Goal: Check status: Check status

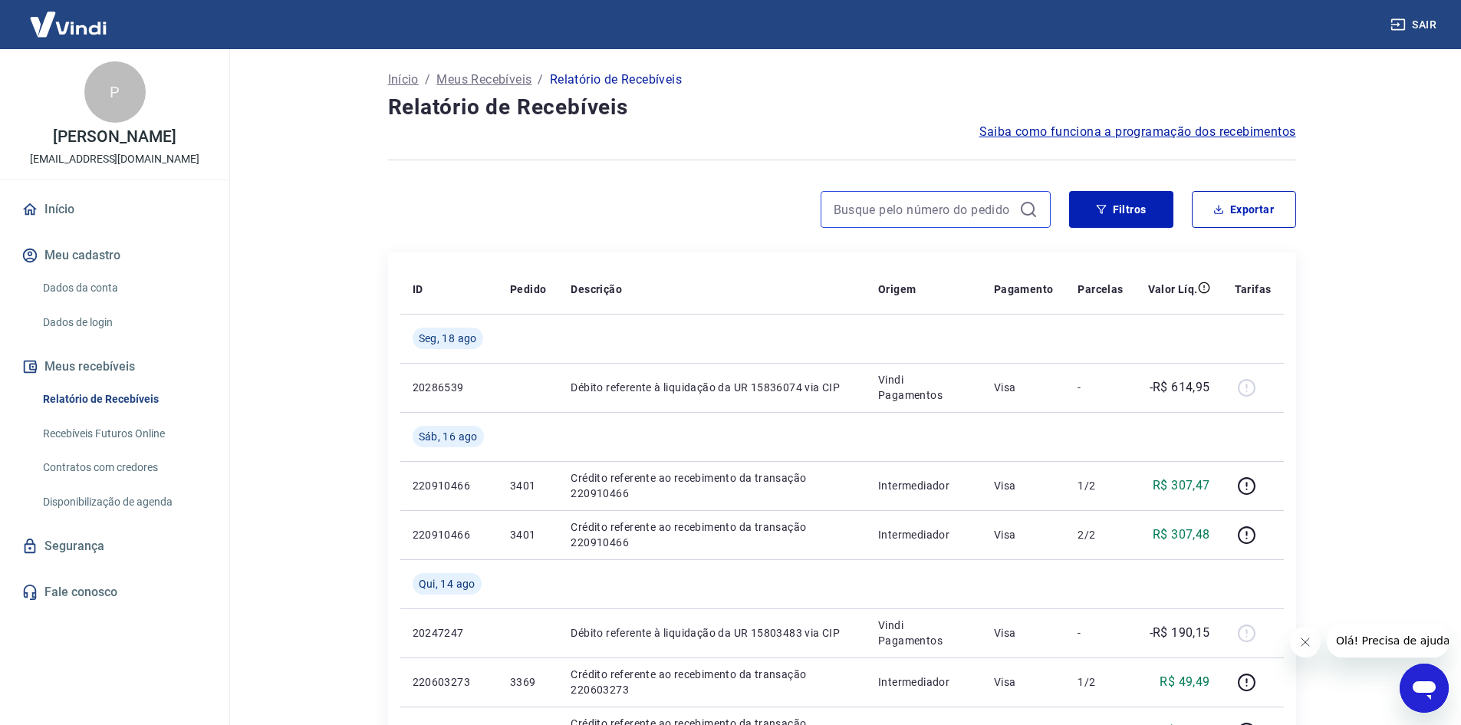
click at [845, 209] on input at bounding box center [923, 209] width 179 height 23
type input "3505"
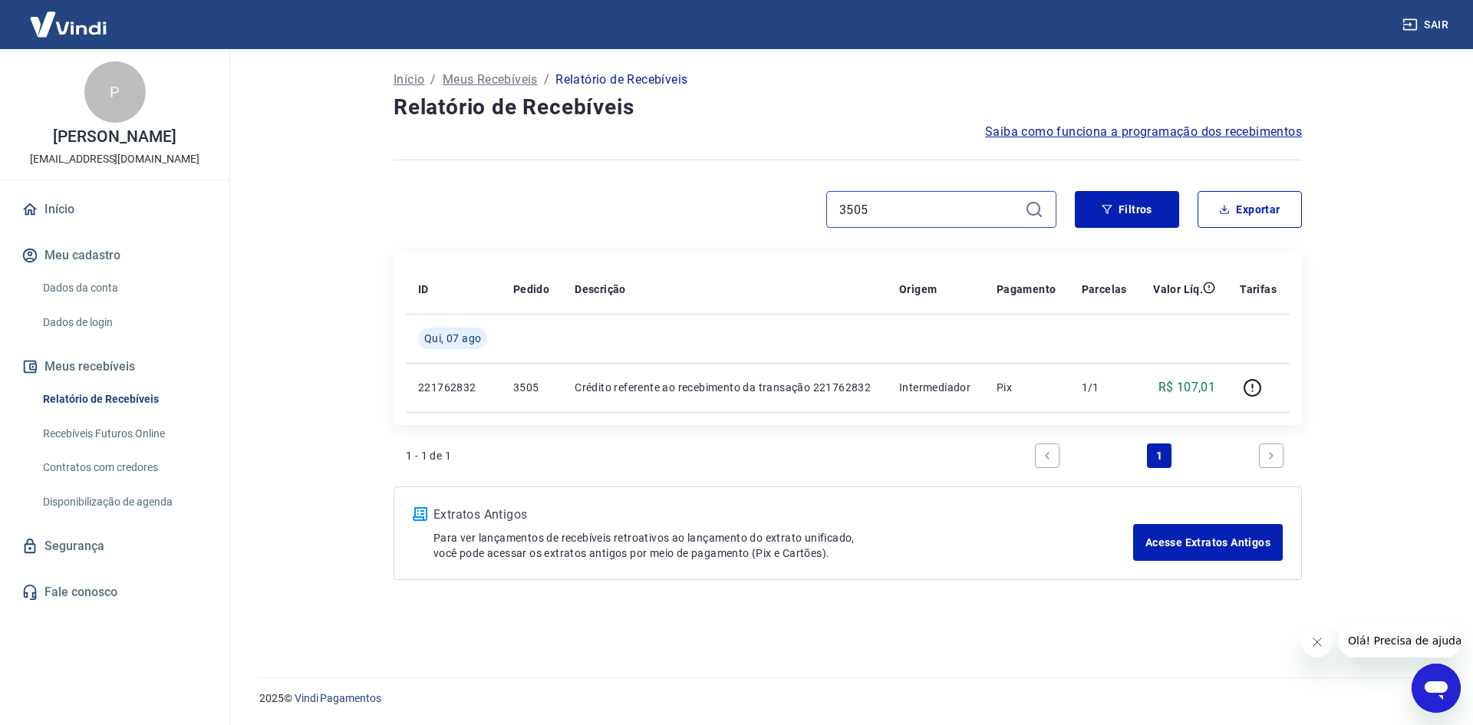
drag, startPoint x: 907, startPoint y: 204, endPoint x: 679, endPoint y: 226, distance: 228.8
click at [679, 226] on div "3505" at bounding box center [724, 209] width 663 height 37
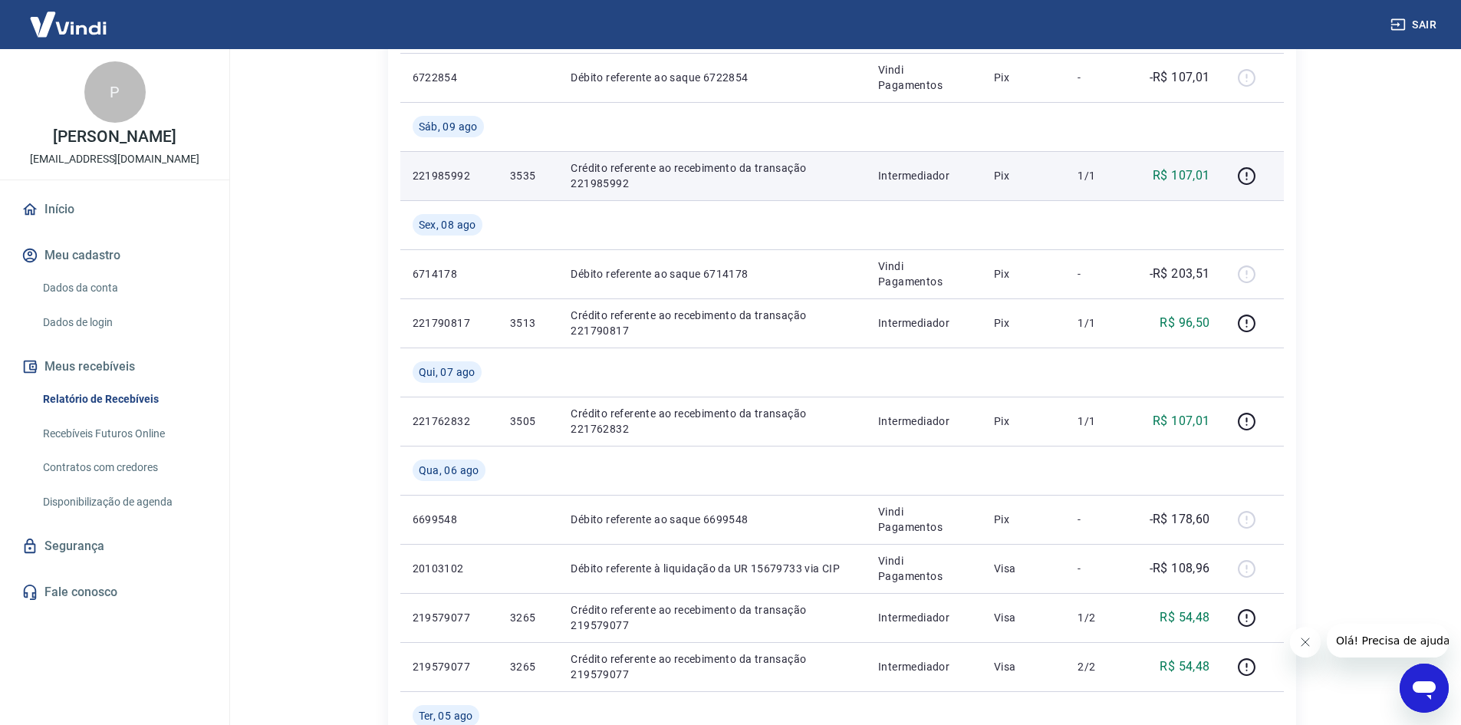
scroll to position [920, 0]
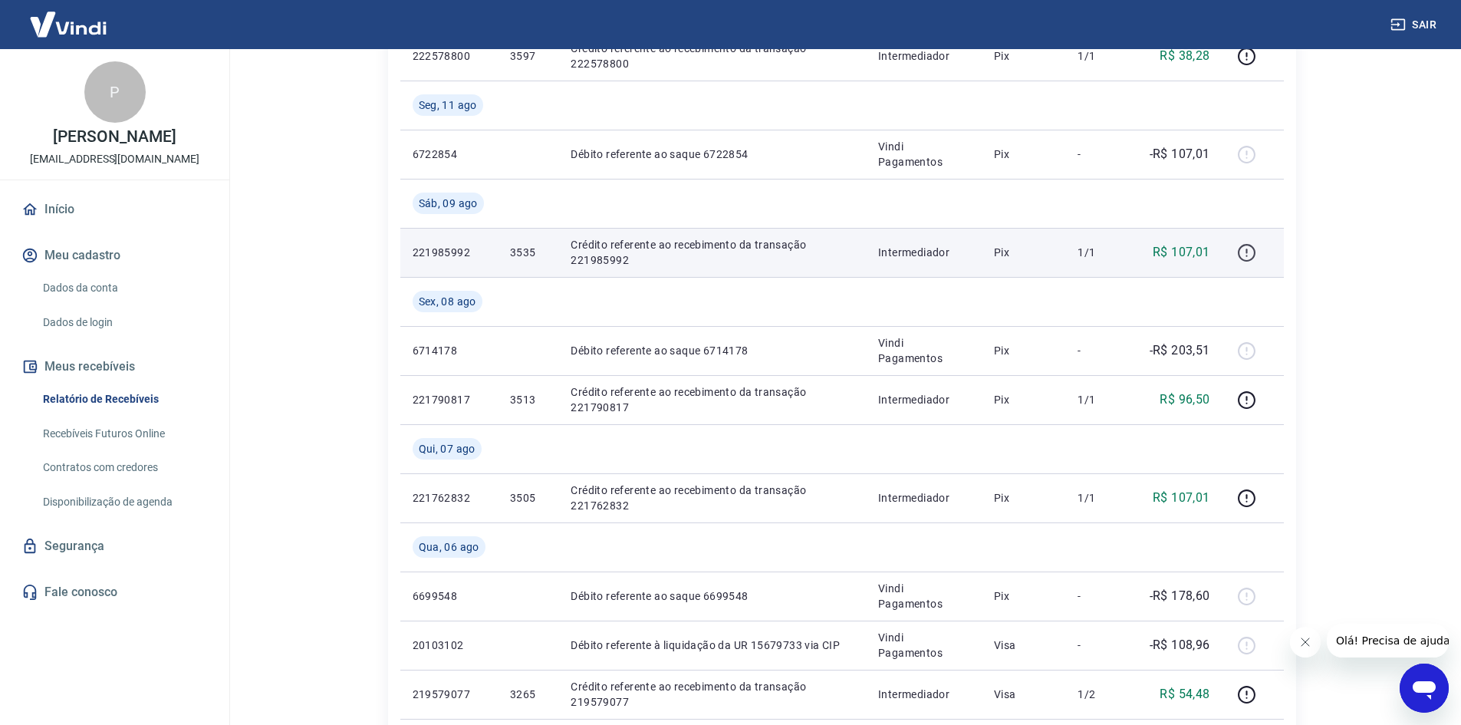
click at [1243, 253] on icon "button" at bounding box center [1246, 252] width 19 height 19
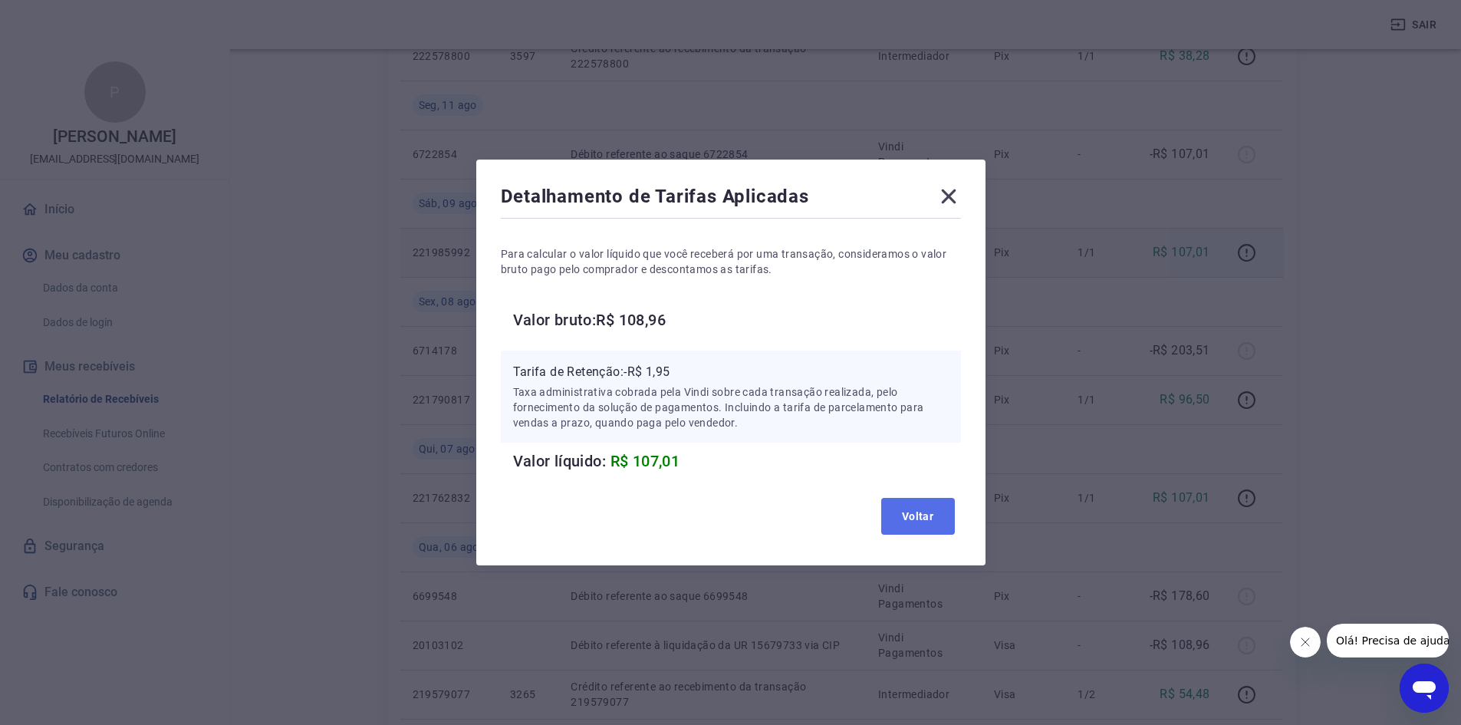
click at [918, 518] on button "Voltar" at bounding box center [918, 516] width 74 height 37
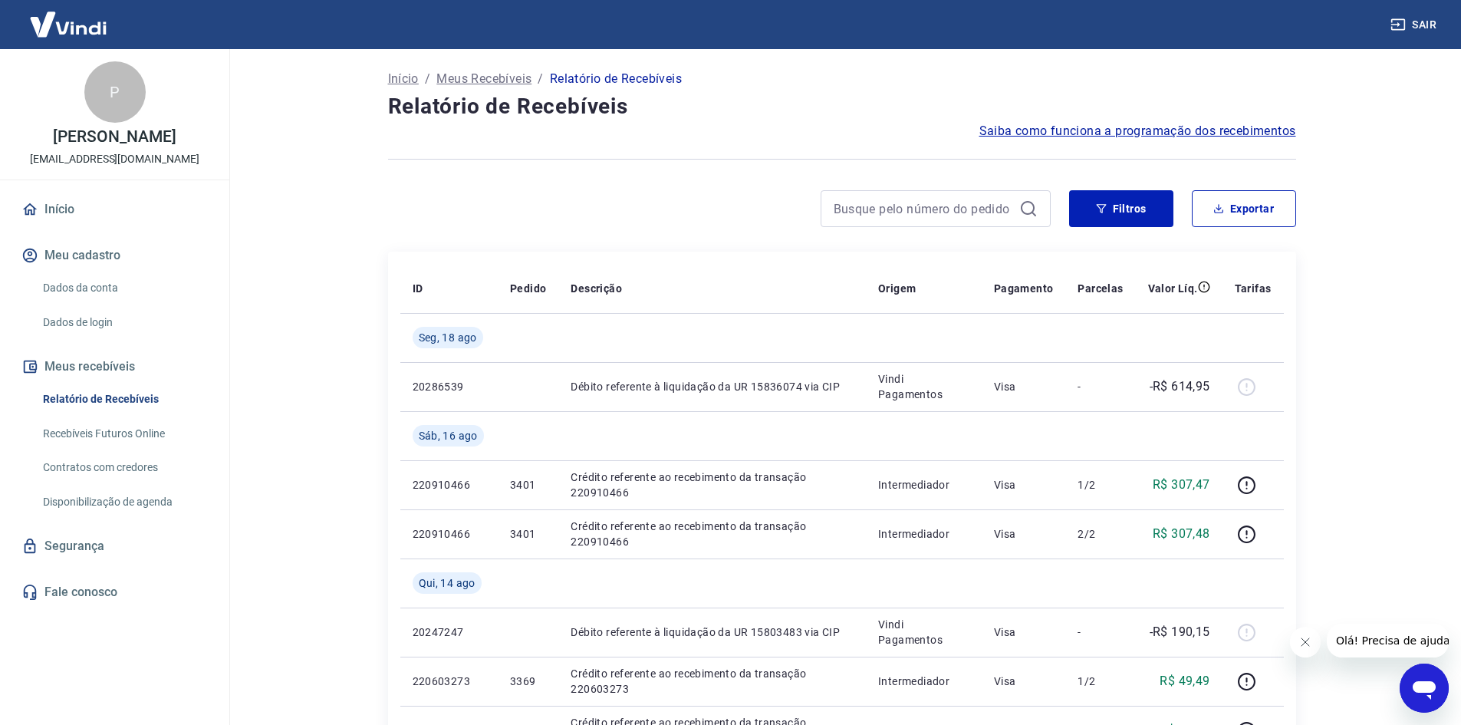
scroll to position [0, 0]
click at [857, 219] on input at bounding box center [923, 209] width 179 height 23
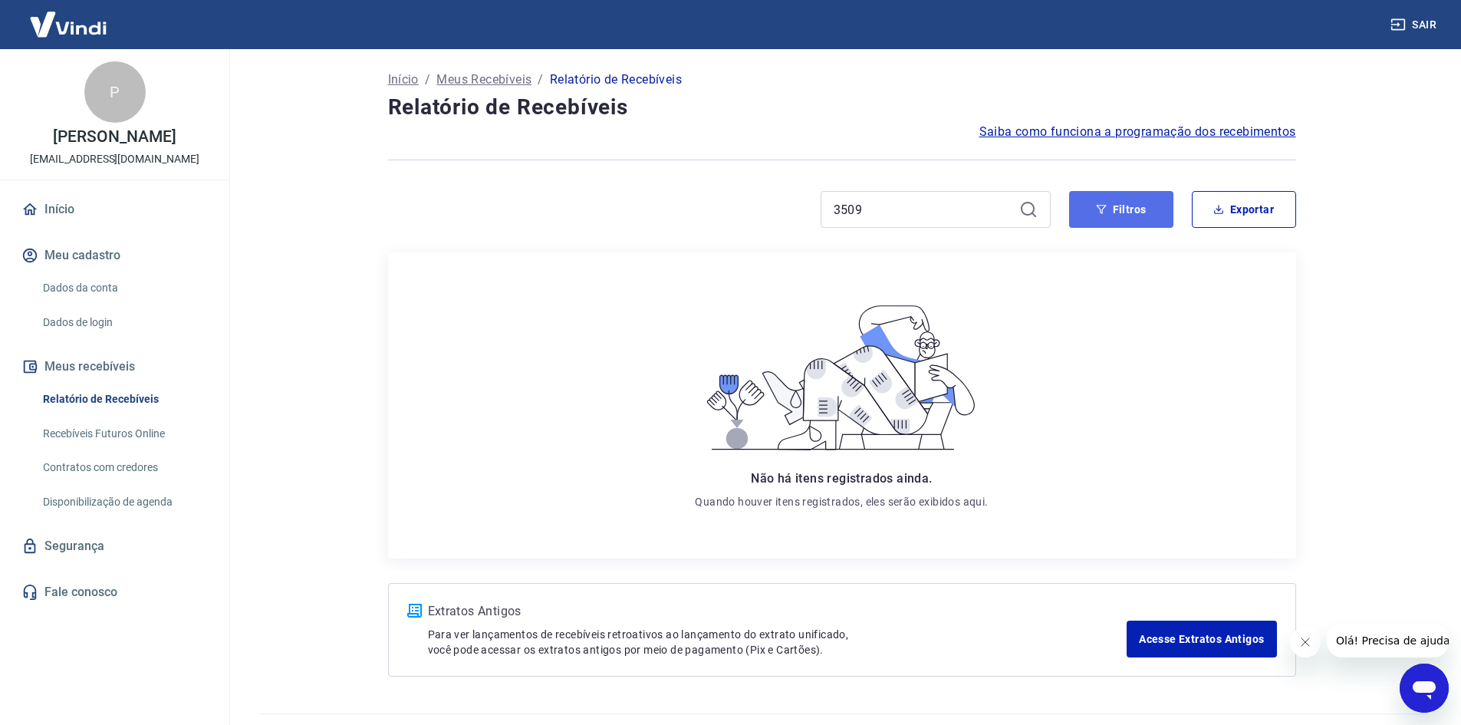
click at [1121, 222] on button "Filtros" at bounding box center [1121, 209] width 104 height 37
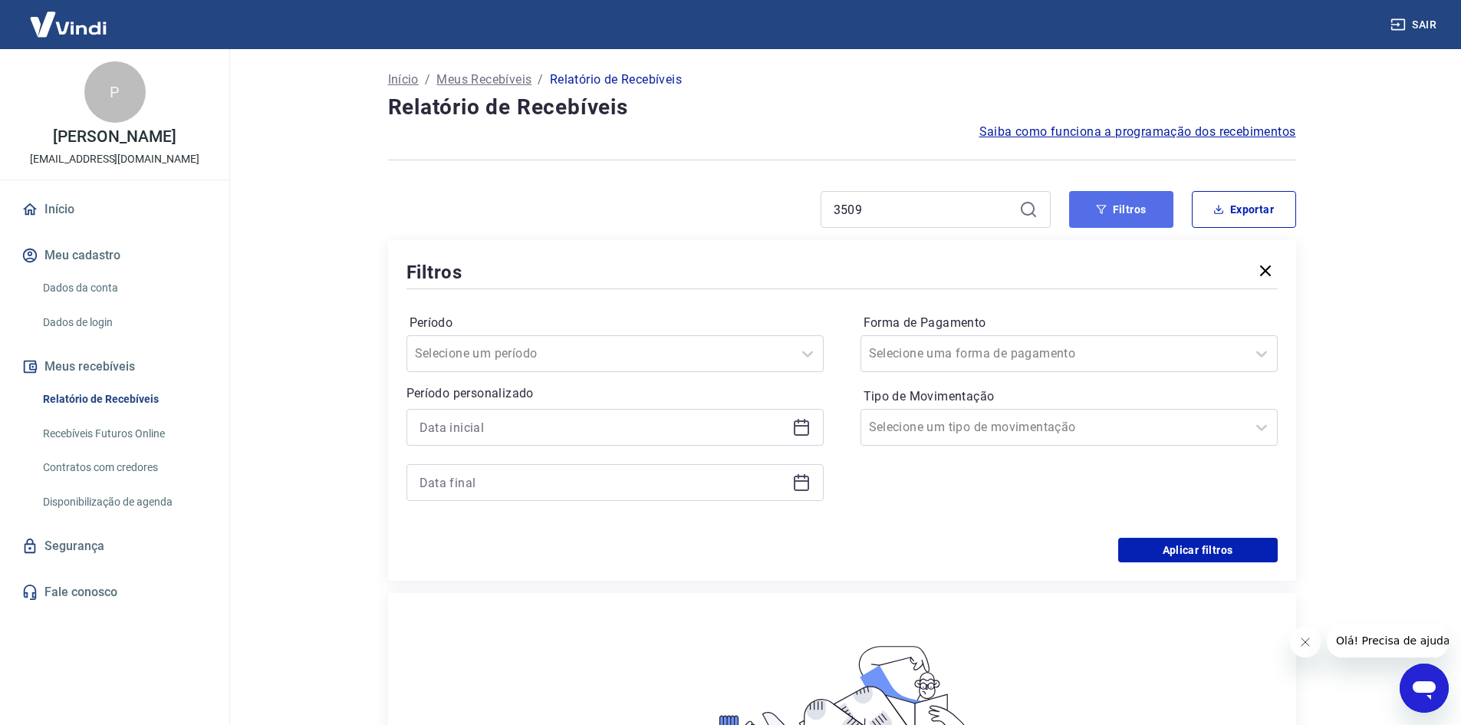
click at [1151, 225] on button "Filtros" at bounding box center [1121, 209] width 104 height 37
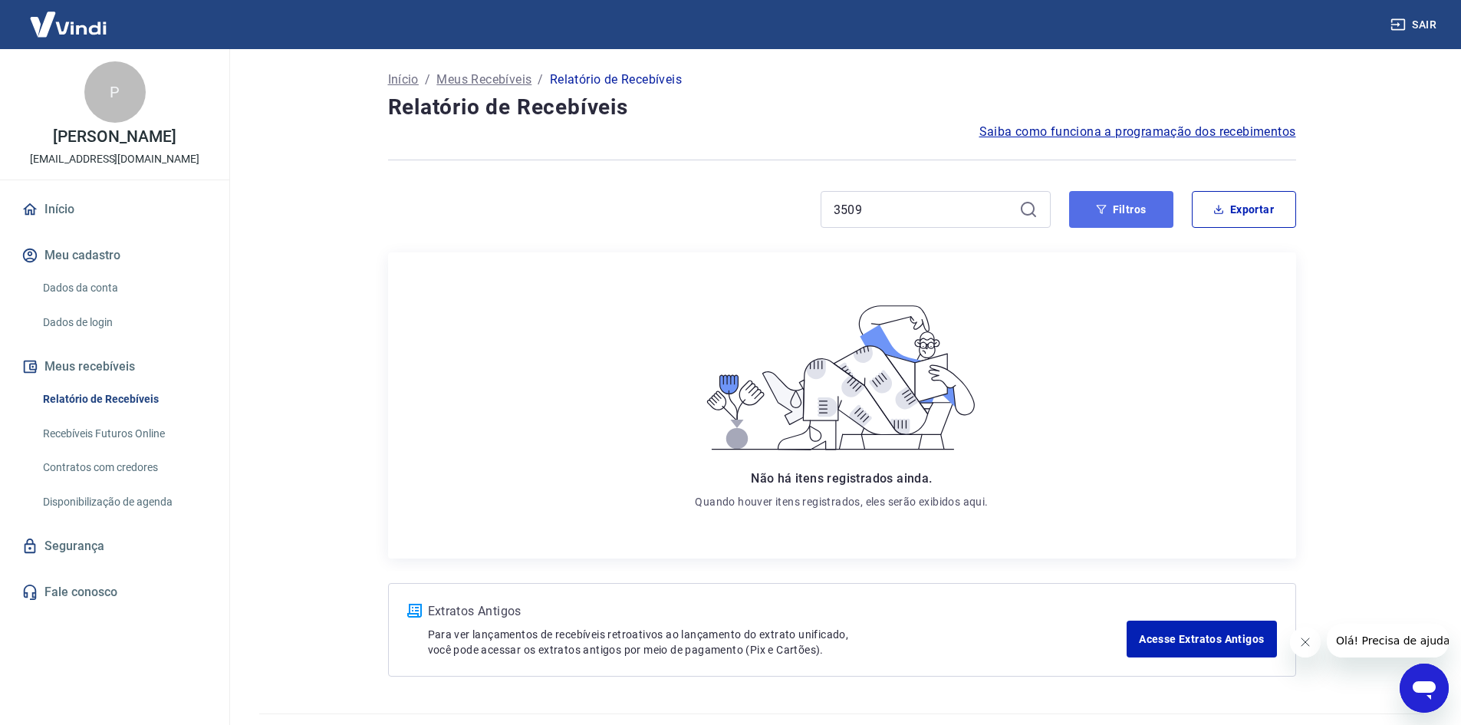
drag, startPoint x: 1109, startPoint y: 211, endPoint x: 1072, endPoint y: 221, distance: 38.1
click at [1109, 212] on button "Filtros" at bounding box center [1121, 209] width 104 height 37
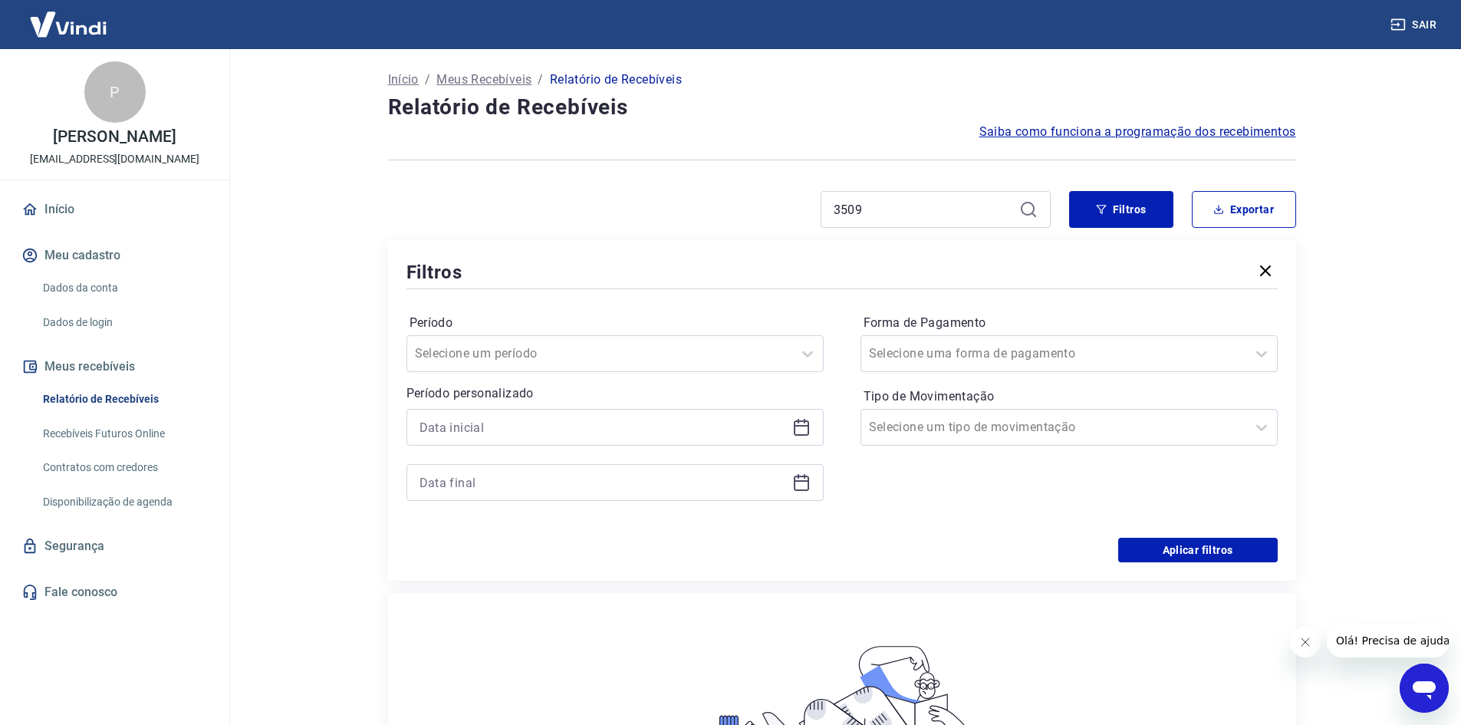
click at [1026, 212] on icon at bounding box center [1028, 209] width 18 height 18
click at [1021, 218] on div "3509" at bounding box center [936, 209] width 230 height 37
click at [866, 205] on input "3509" at bounding box center [923, 209] width 179 height 23
drag, startPoint x: 868, startPoint y: 213, endPoint x: 795, endPoint y: 215, distance: 72.1
click at [795, 214] on div "3509" at bounding box center [719, 209] width 663 height 37
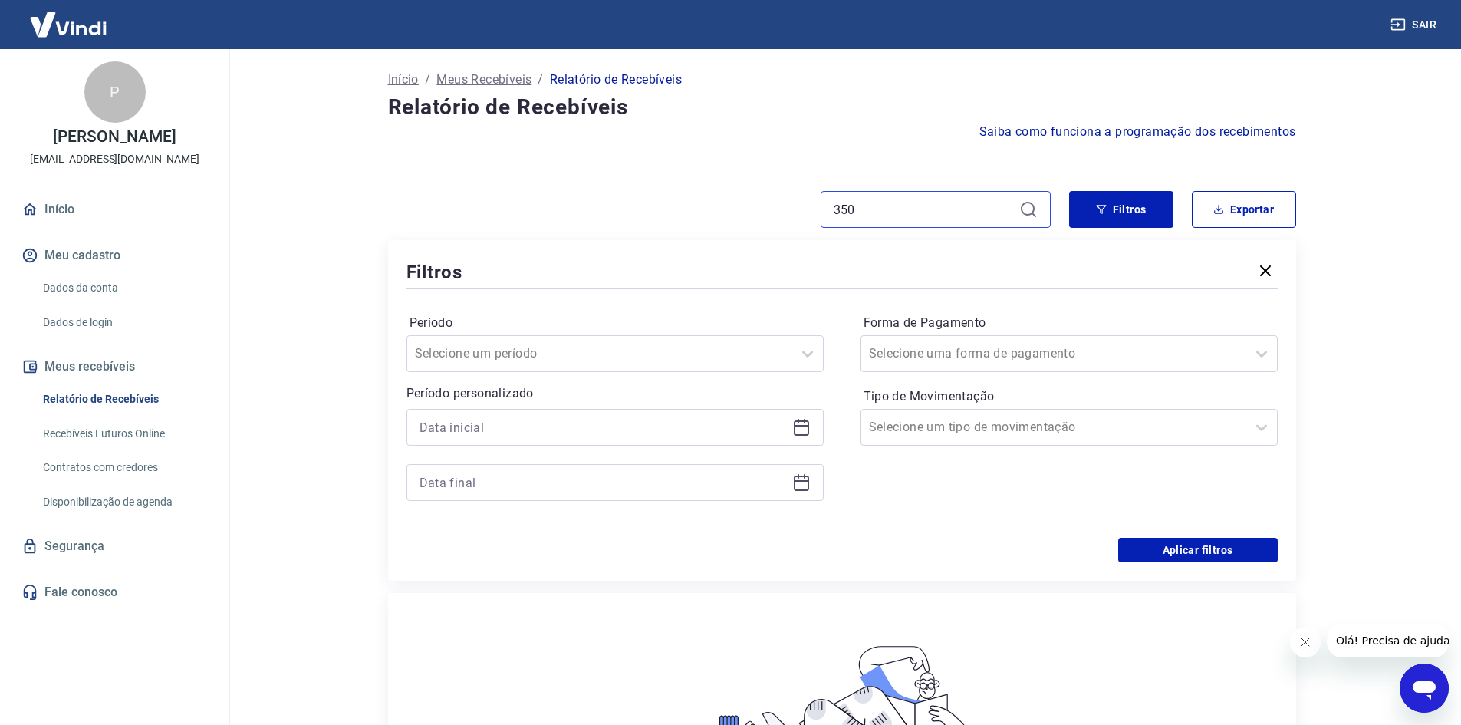
type input "3509"
click at [1029, 216] on icon at bounding box center [1028, 209] width 18 height 18
click at [1024, 209] on icon at bounding box center [1028, 209] width 18 height 18
click at [575, 275] on div "Filtros" at bounding box center [842, 271] width 871 height 27
click at [501, 90] on div "Início / Meus Recebíveis / Relatório de Recebíveis" at bounding box center [842, 80] width 908 height 25
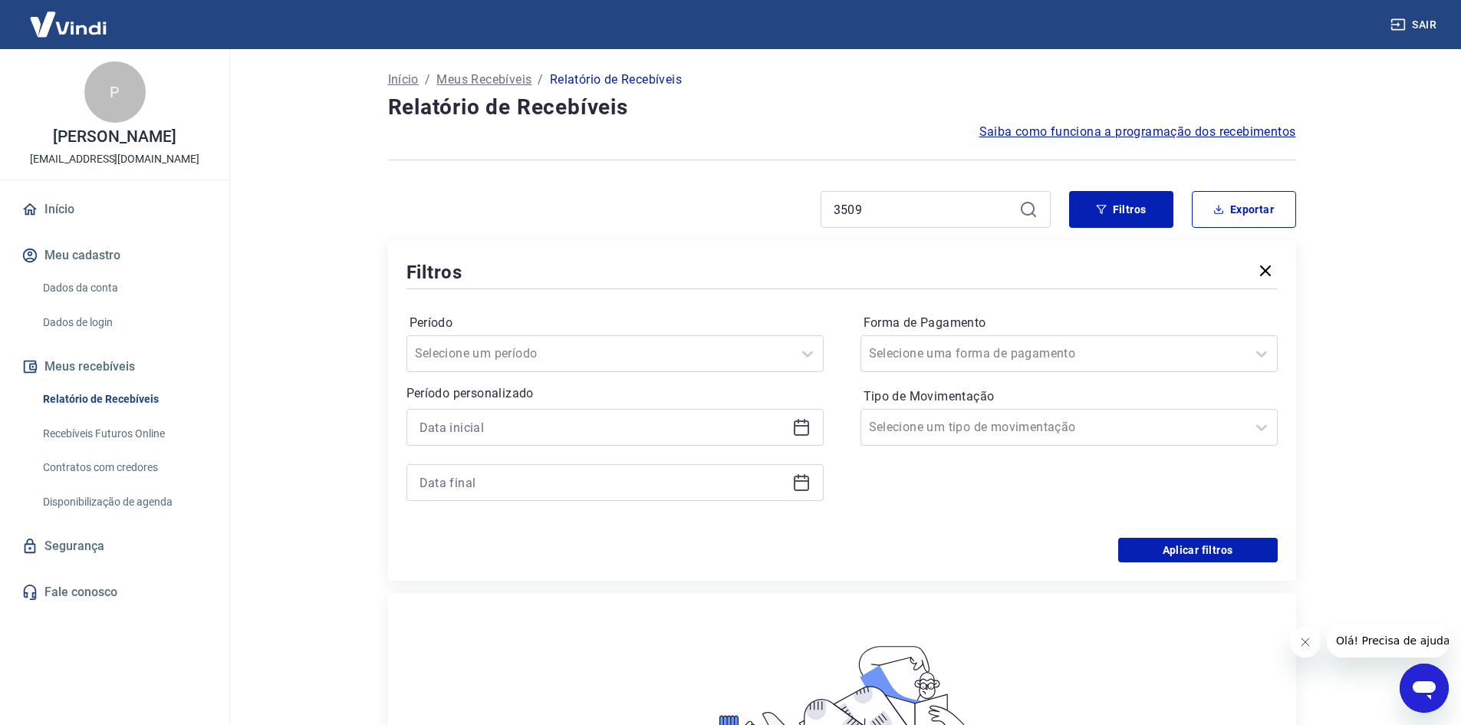
click at [498, 80] on p "Meus Recebíveis" at bounding box center [483, 80] width 95 height 18
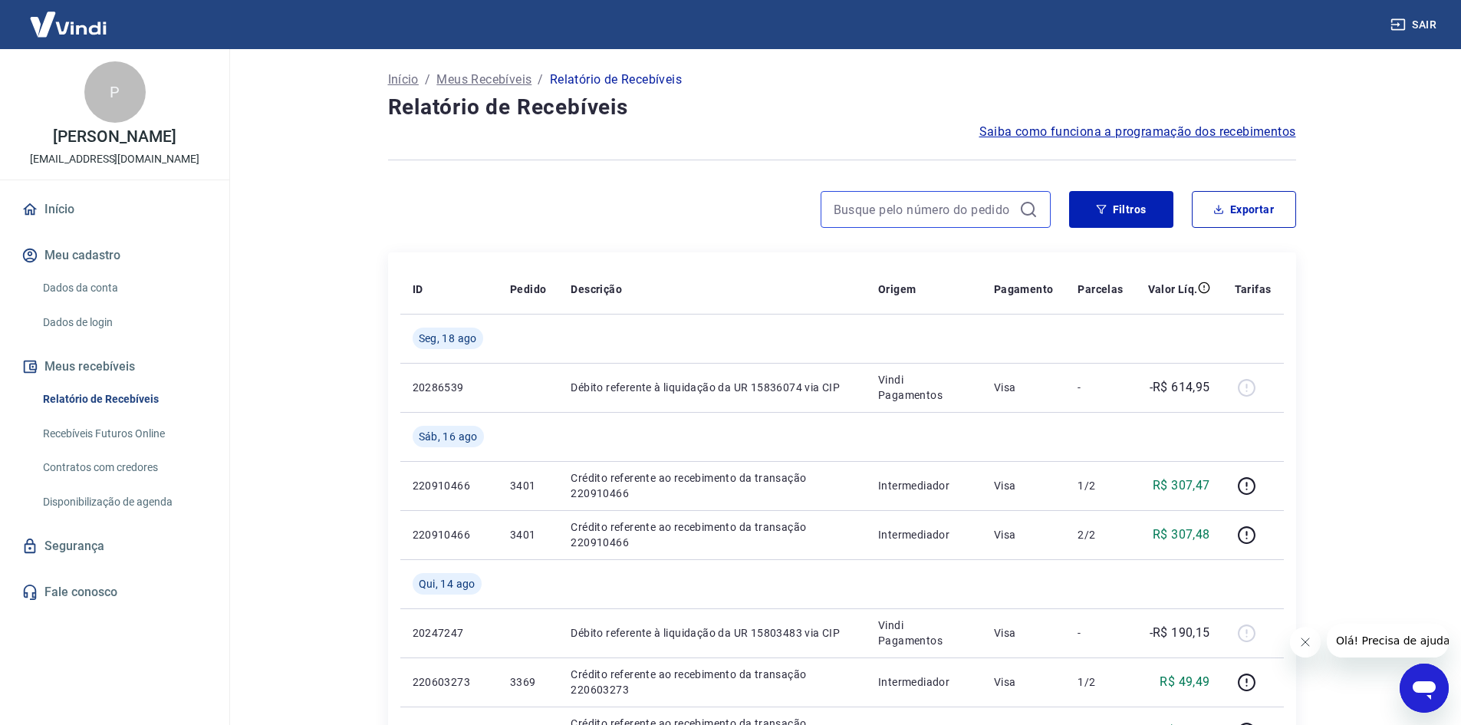
click at [904, 206] on input at bounding box center [923, 209] width 179 height 23
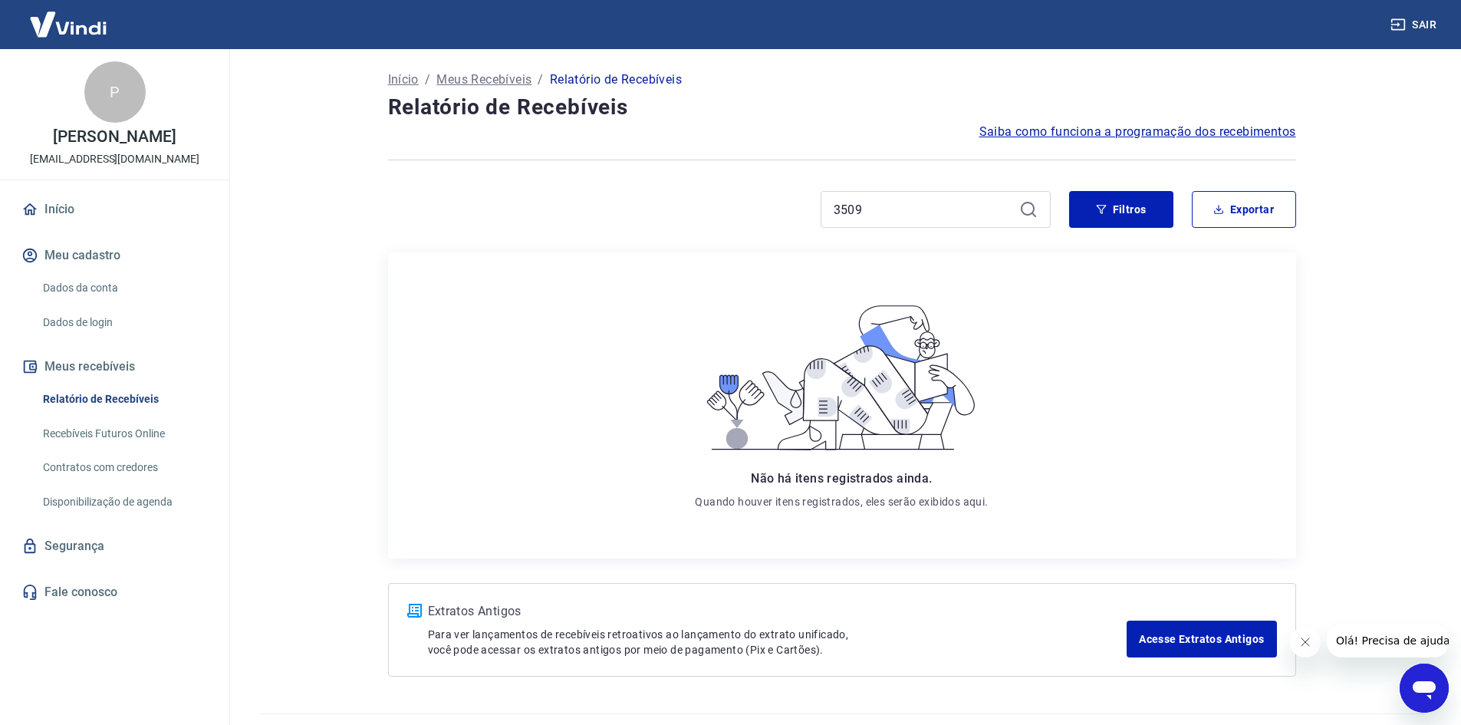
click at [1029, 202] on icon at bounding box center [1028, 209] width 18 height 18
drag, startPoint x: 901, startPoint y: 219, endPoint x: 779, endPoint y: 212, distance: 122.9
click at [779, 211] on div "3509" at bounding box center [719, 209] width 663 height 37
type input "3513"
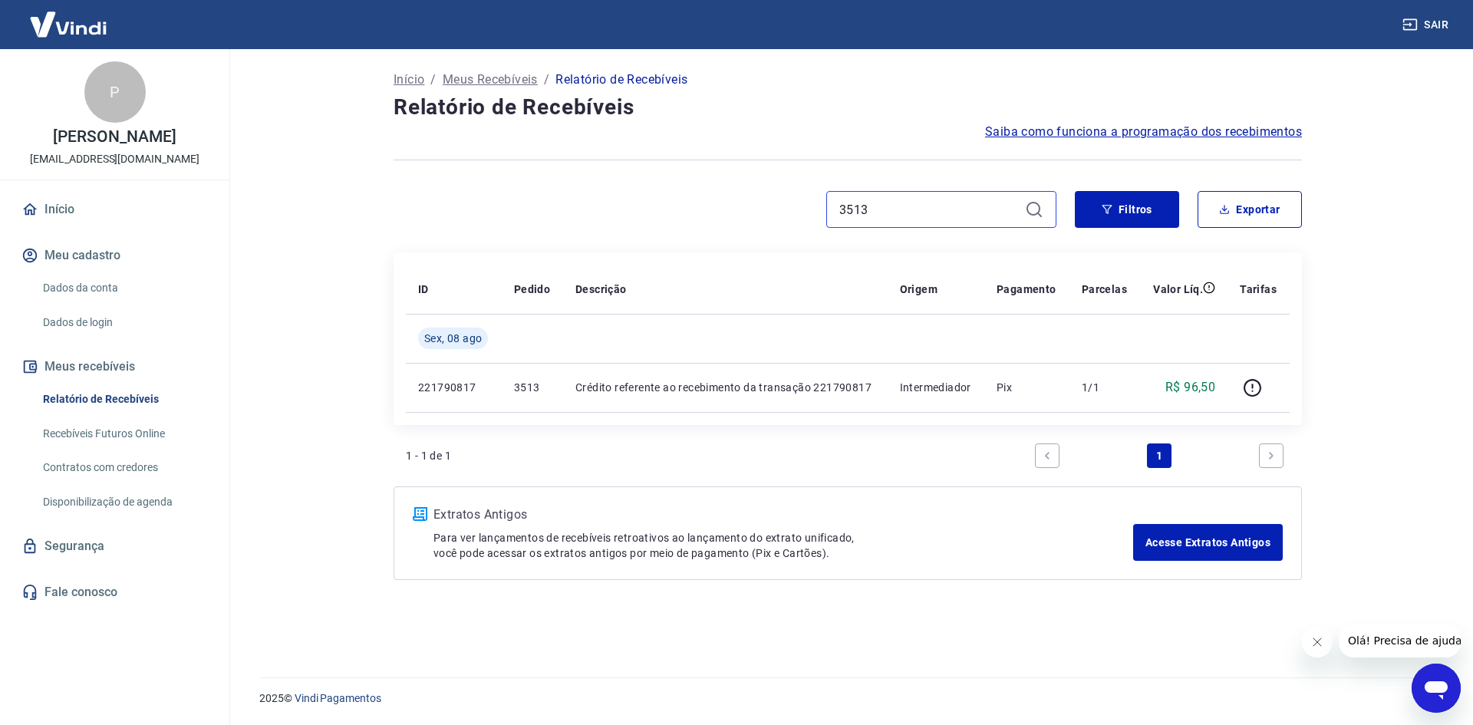
drag, startPoint x: 973, startPoint y: 209, endPoint x: 670, endPoint y: 209, distance: 303.0
click at [670, 209] on div "3513" at bounding box center [724, 209] width 663 height 37
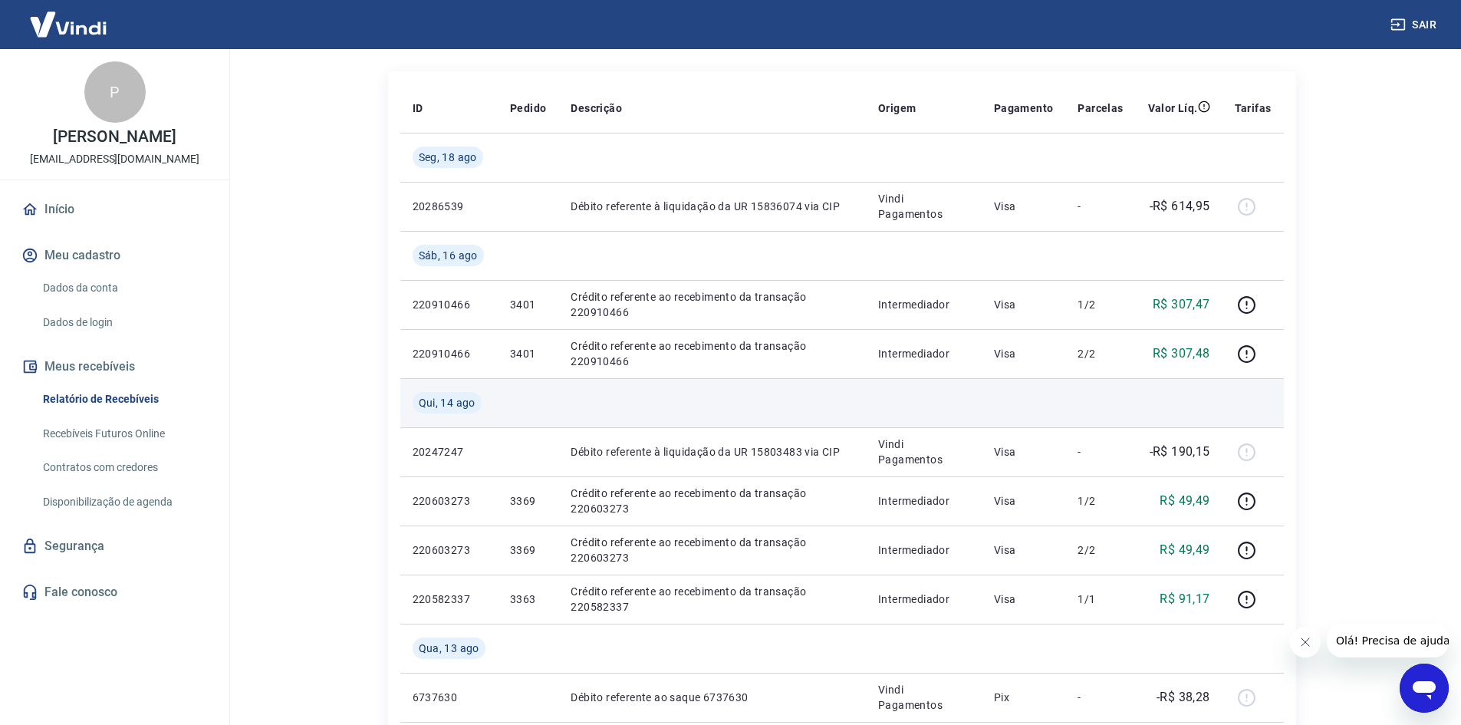
scroll to position [153, 0]
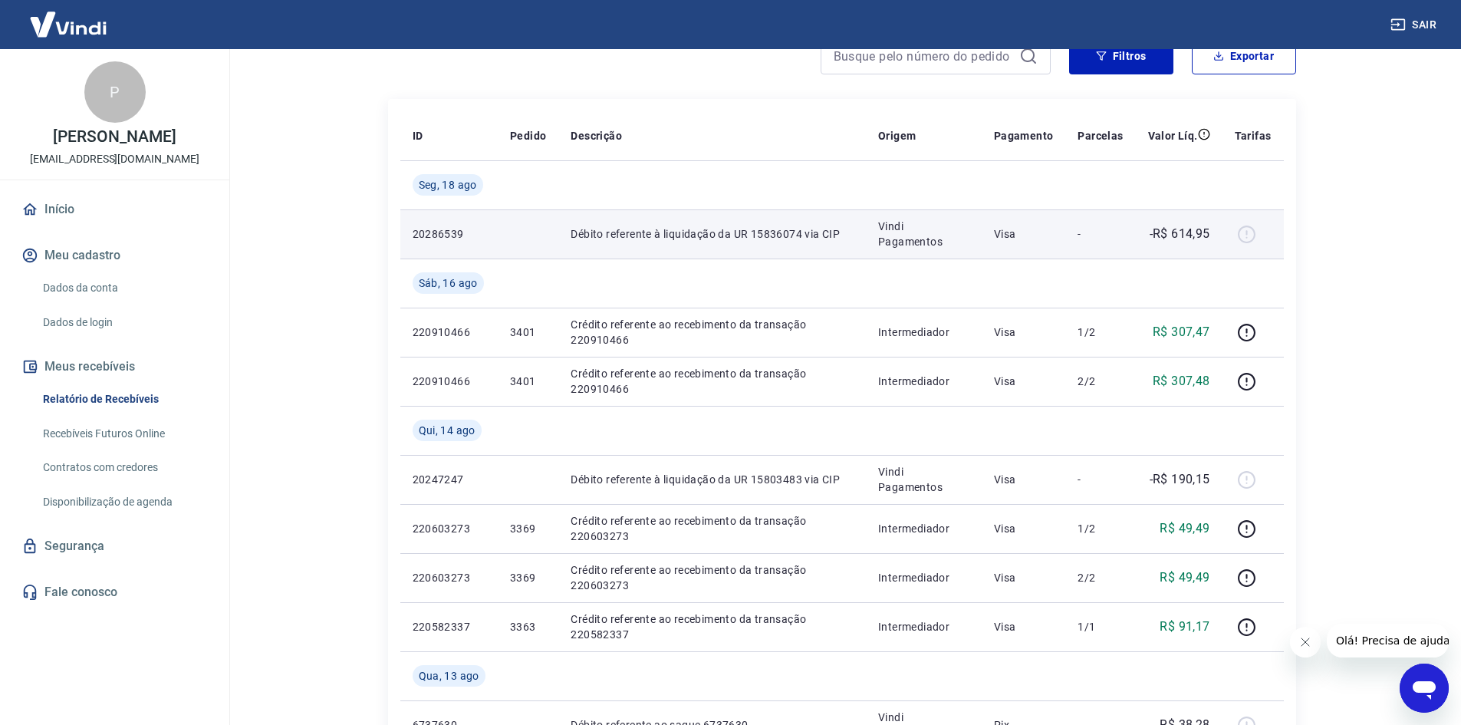
click at [1252, 229] on div at bounding box center [1253, 234] width 37 height 25
click at [1251, 235] on div at bounding box center [1253, 234] width 37 height 25
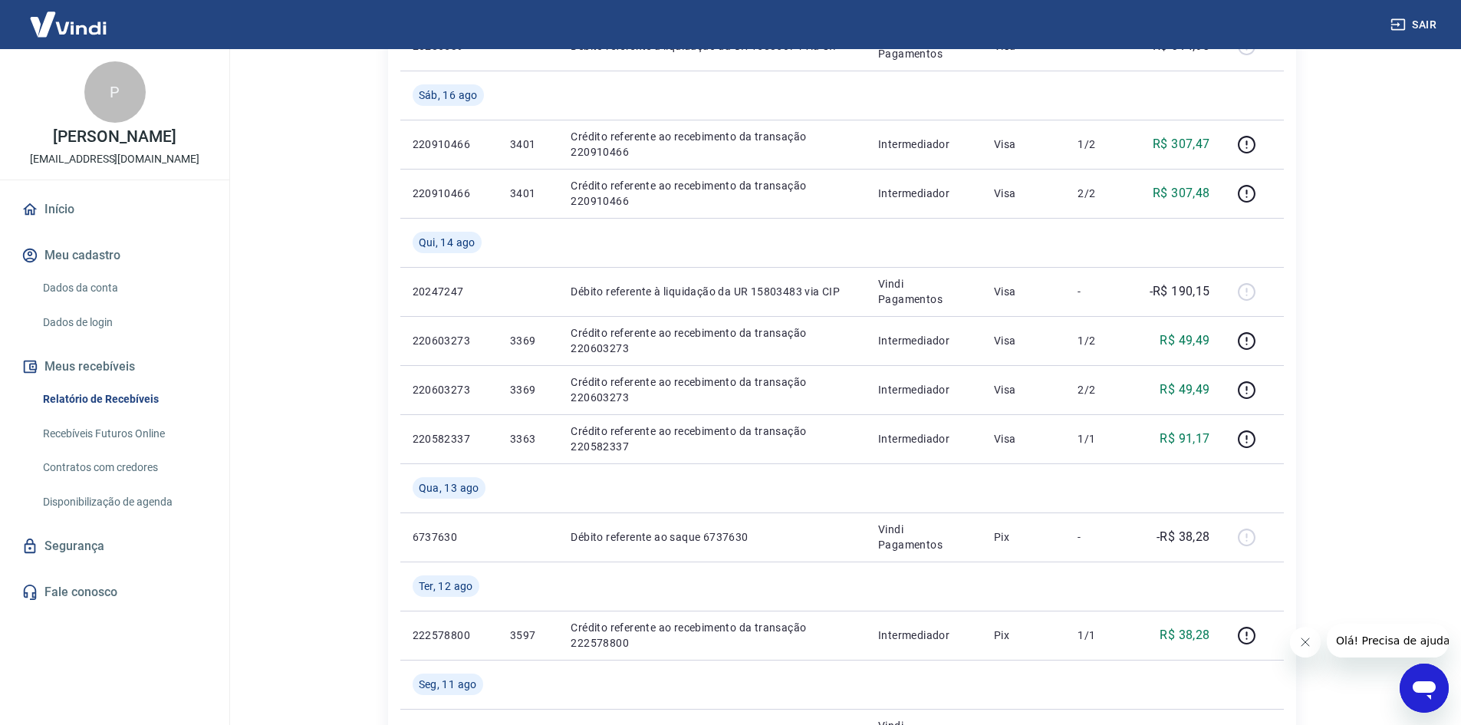
scroll to position [307, 0]
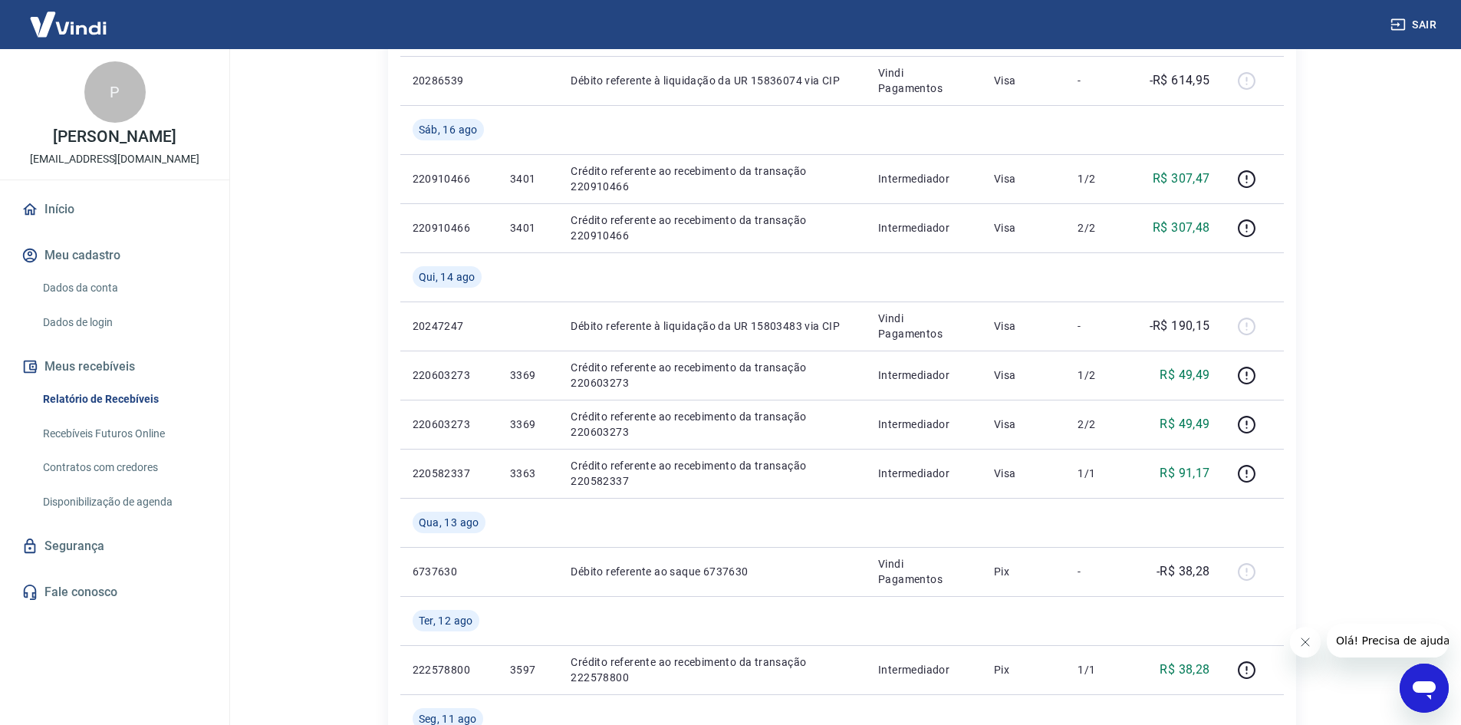
click at [107, 96] on div "P" at bounding box center [114, 91] width 61 height 61
click at [122, 142] on p "[PERSON_NAME]" at bounding box center [114, 137] width 123 height 16
click at [88, 447] on link "Recebíveis Futuros Online" at bounding box center [124, 433] width 174 height 31
click at [74, 443] on link "Recebíveis Futuros Online" at bounding box center [124, 433] width 174 height 31
click at [76, 301] on link "Dados da conta" at bounding box center [124, 287] width 174 height 31
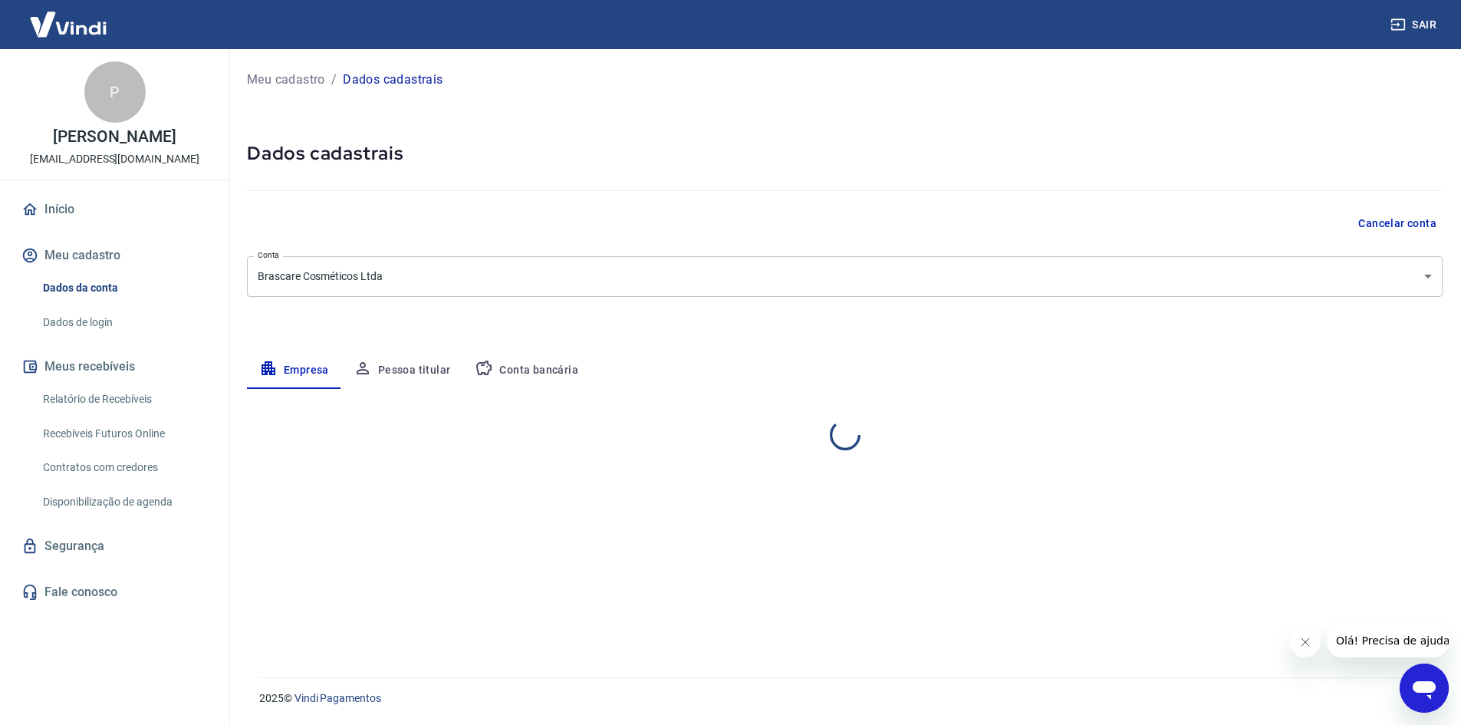
select select "SP"
select select "business"
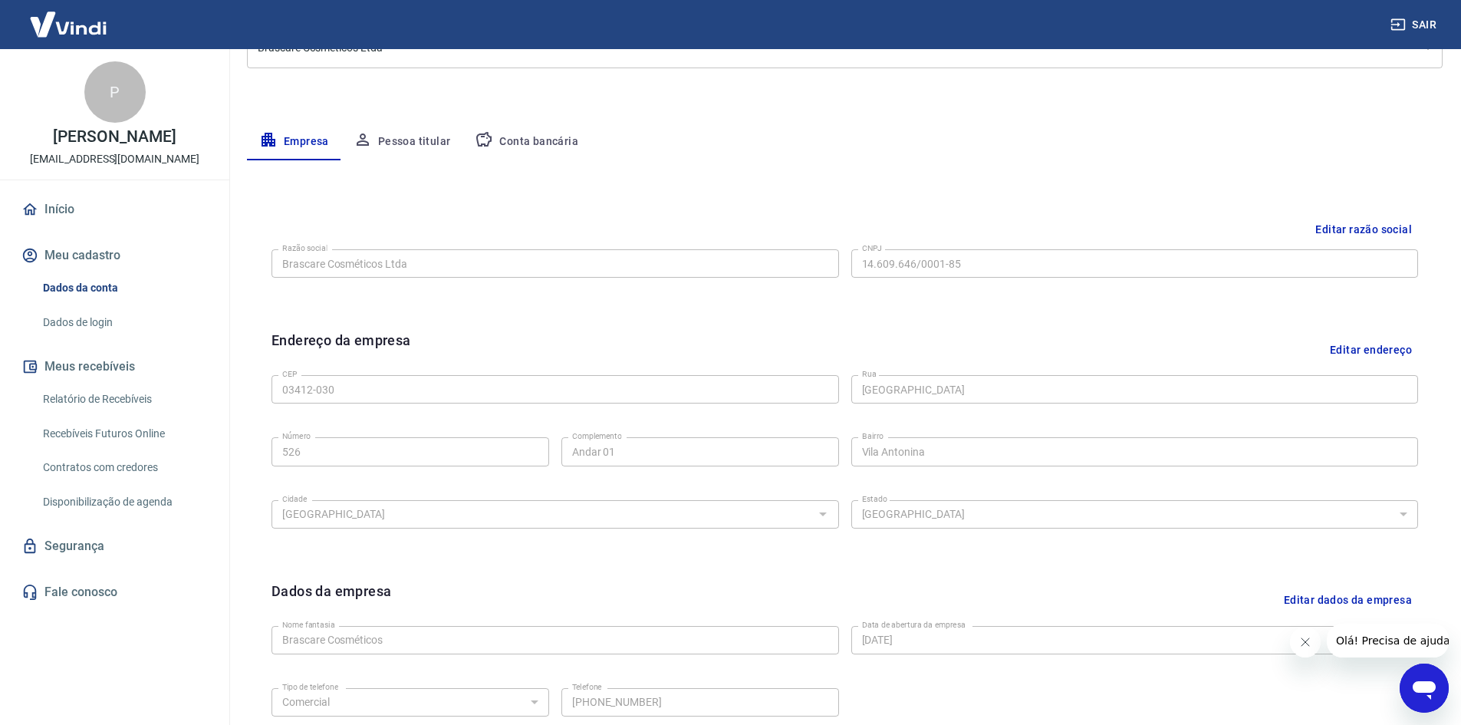
scroll to position [228, 0]
click at [415, 137] on button "Pessoa titular" at bounding box center [402, 142] width 122 height 37
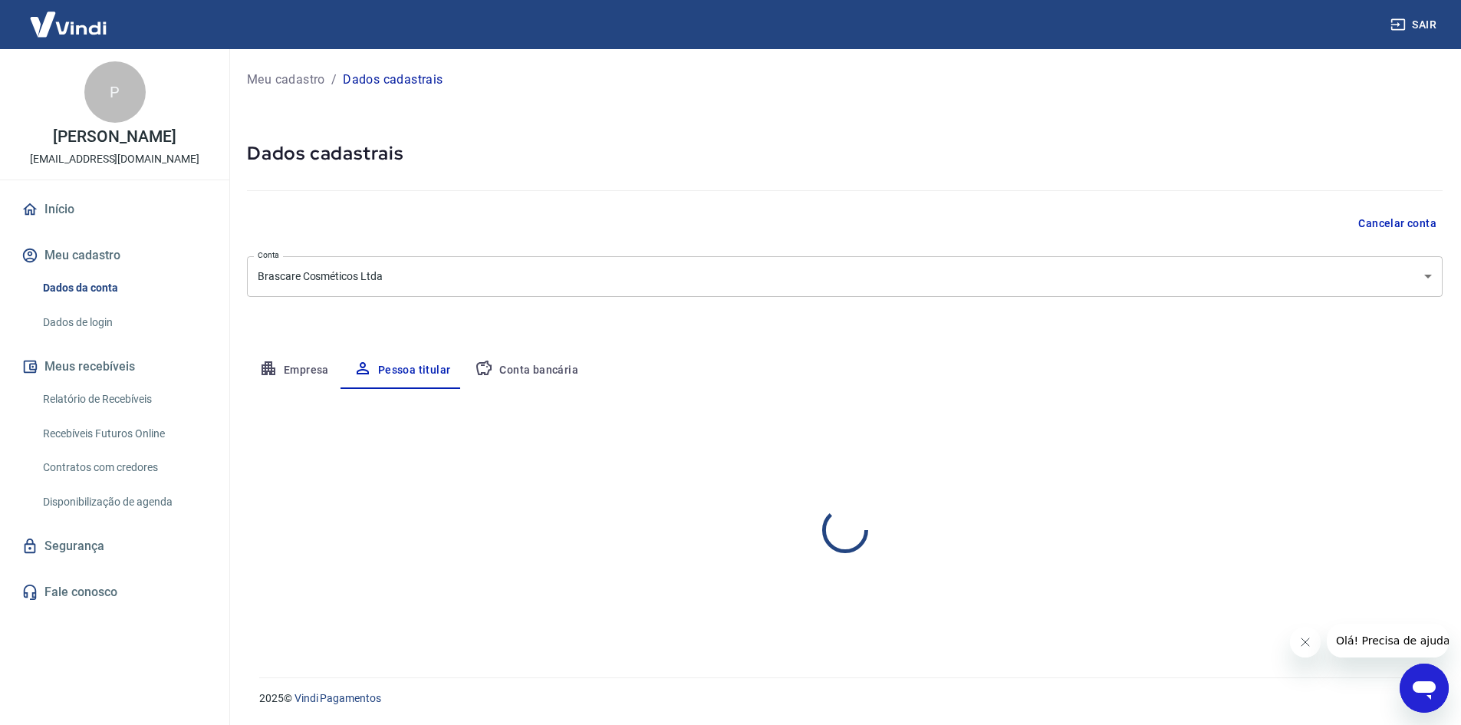
scroll to position [0, 0]
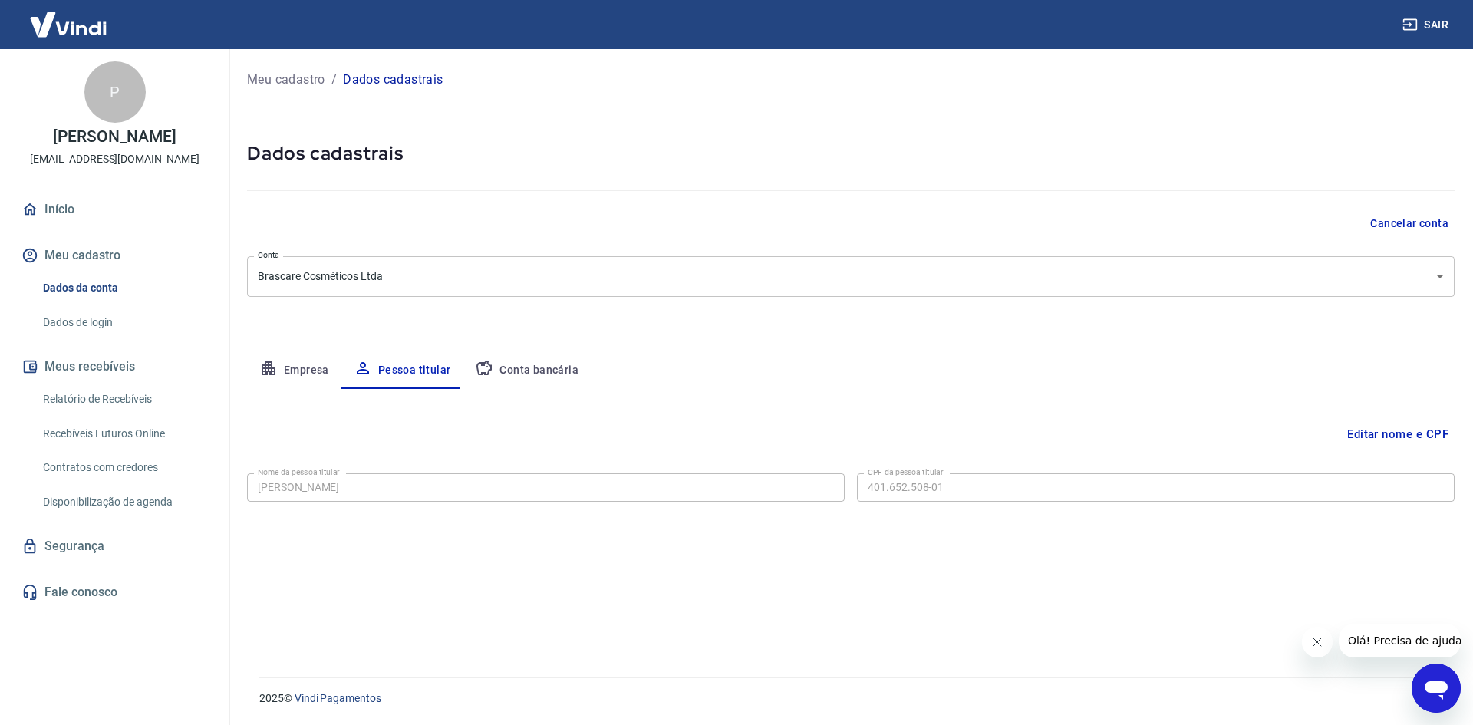
click at [1385, 433] on button "Editar nome e CPF" at bounding box center [1398, 434] width 114 height 29
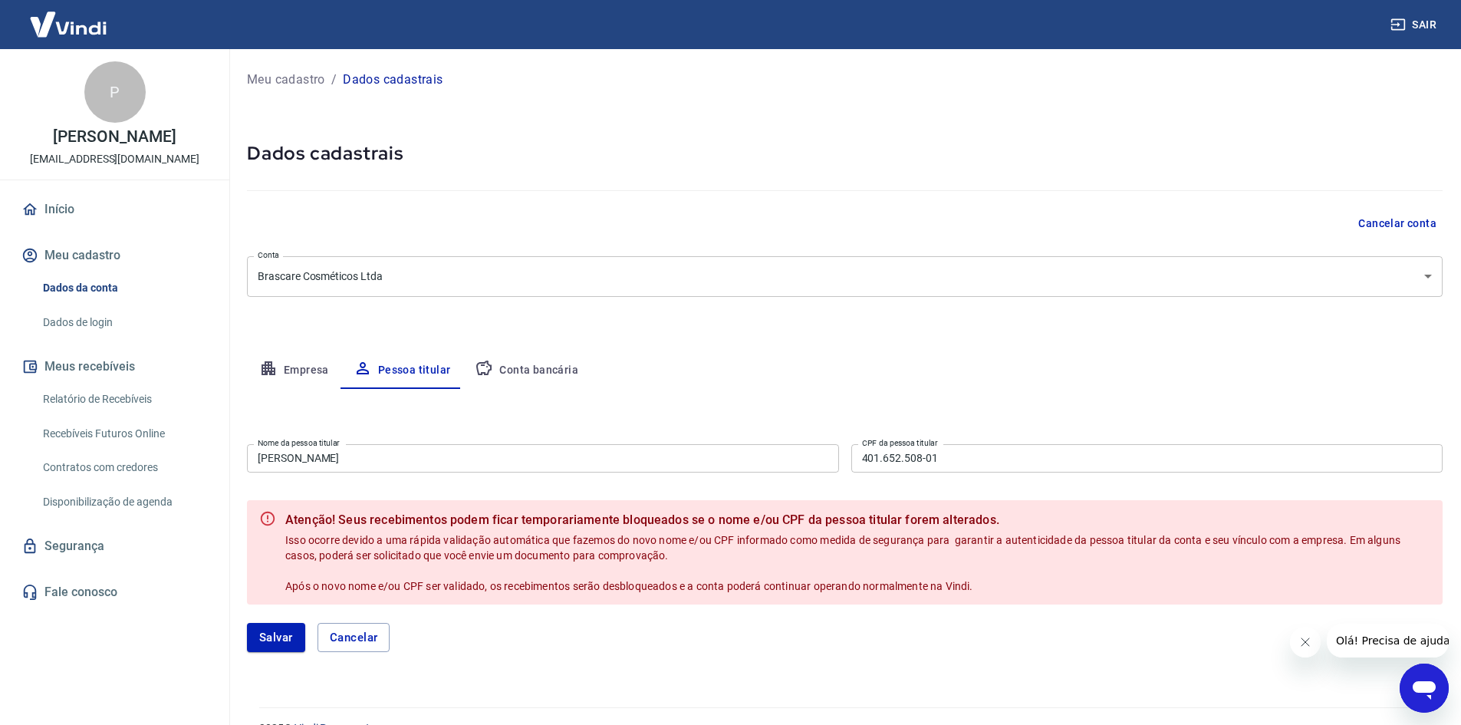
click at [591, 352] on div "Empresa Pessoa titular Conta bancária" at bounding box center [845, 370] width 1196 height 37
click at [61, 272] on button "Meu cadastro" at bounding box center [114, 256] width 193 height 34
click at [61, 271] on button "Meu cadastro" at bounding box center [114, 256] width 193 height 34
click at [74, 415] on link "Relatório de Recebíveis" at bounding box center [124, 399] width 174 height 31
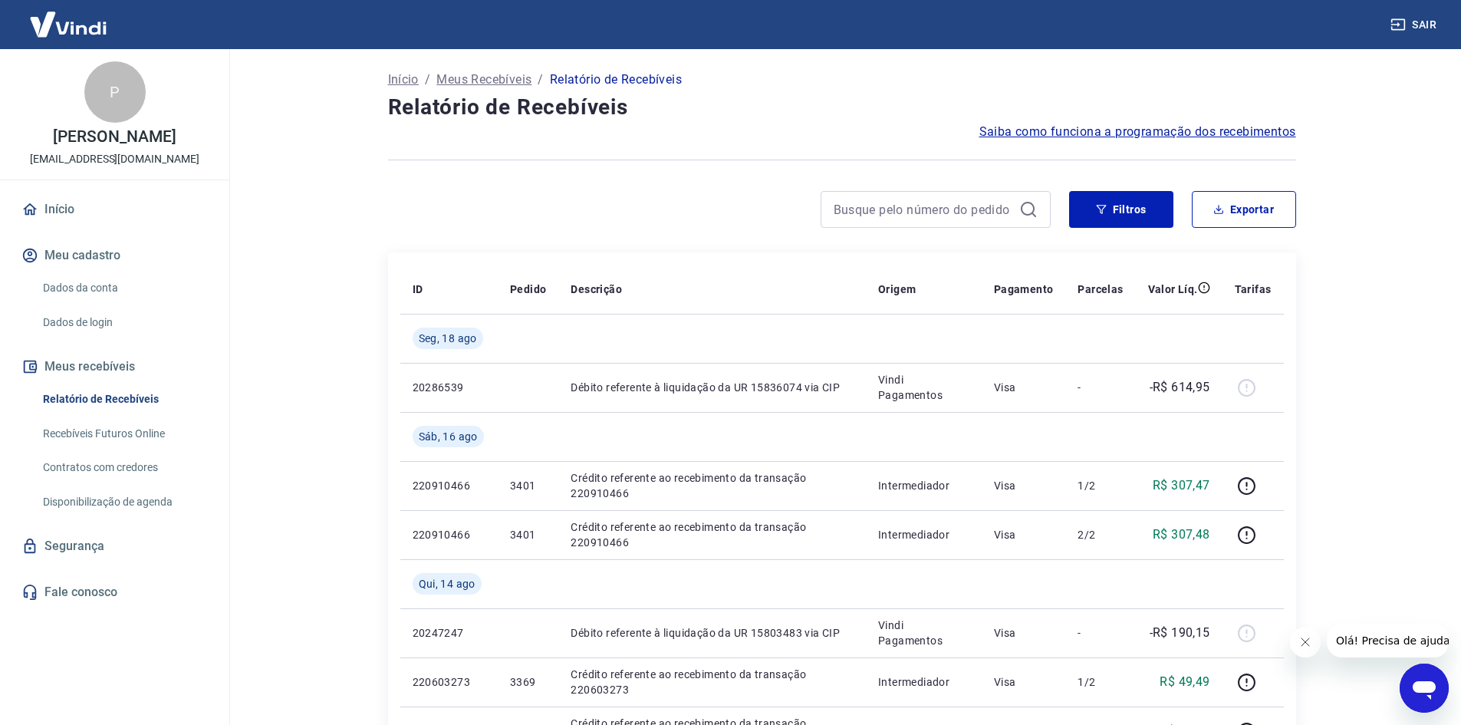
click at [881, 221] on div at bounding box center [936, 209] width 230 height 37
click at [871, 205] on input at bounding box center [923, 209] width 179 height 23
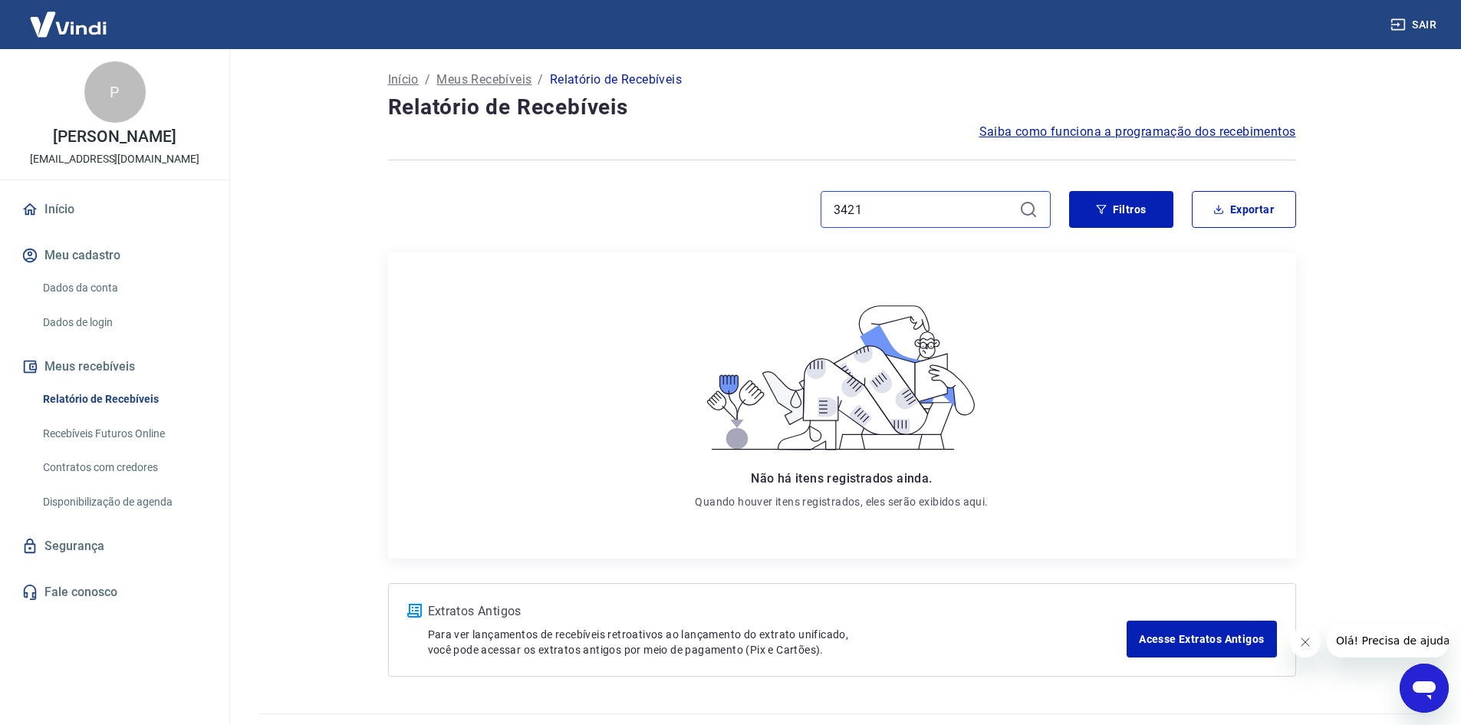
drag, startPoint x: 893, startPoint y: 206, endPoint x: 748, endPoint y: 199, distance: 145.1
click at [748, 199] on div "3421" at bounding box center [719, 209] width 663 height 37
type input "3467"
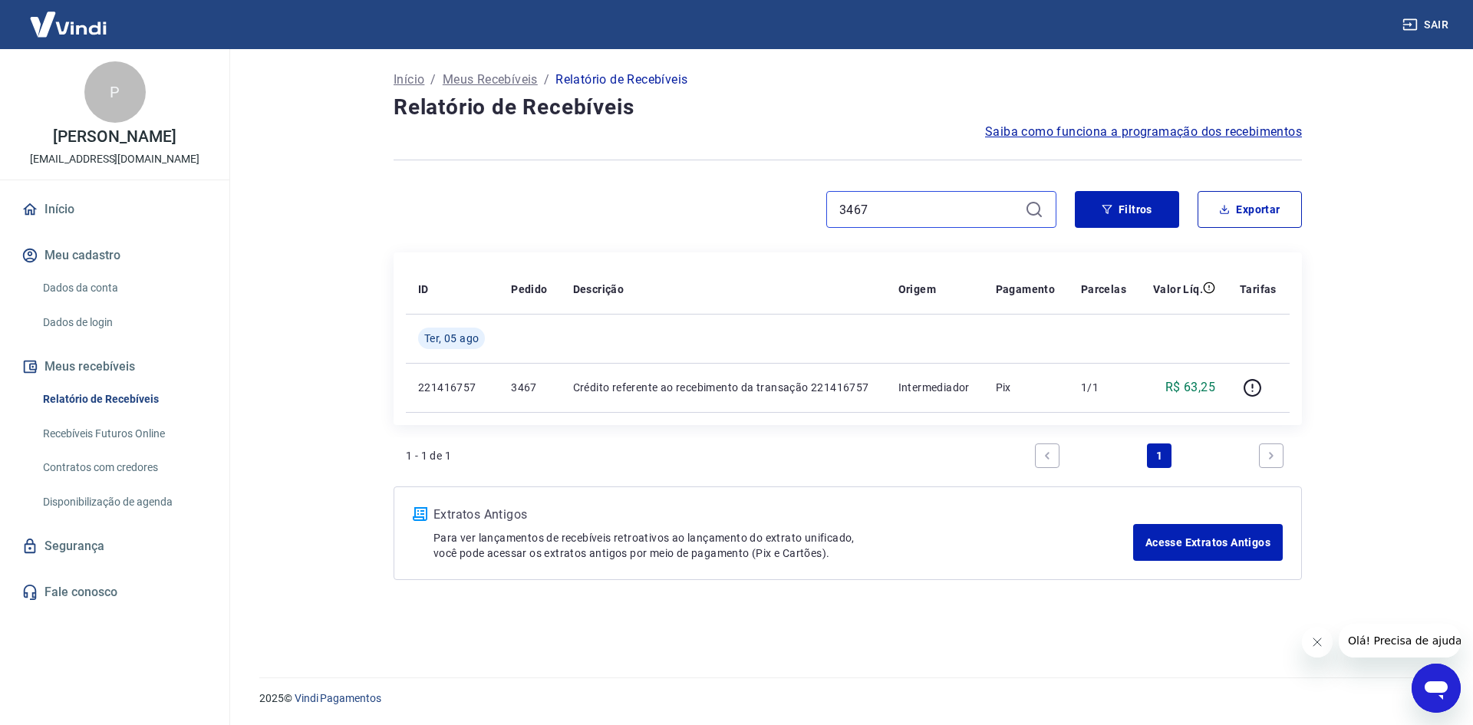
drag, startPoint x: 905, startPoint y: 216, endPoint x: 789, endPoint y: 206, distance: 117.0
click at [789, 206] on div "3467" at bounding box center [724, 209] width 663 height 37
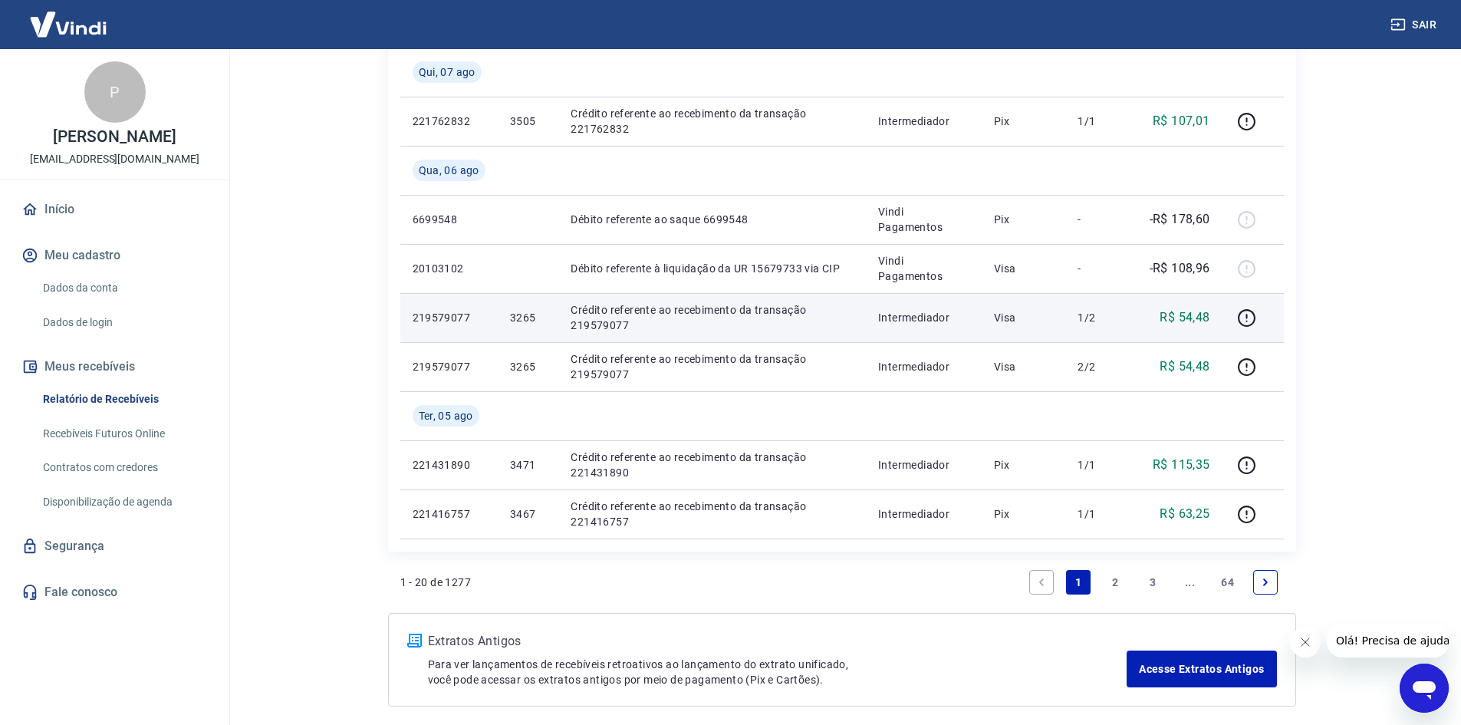
scroll to position [1304, 0]
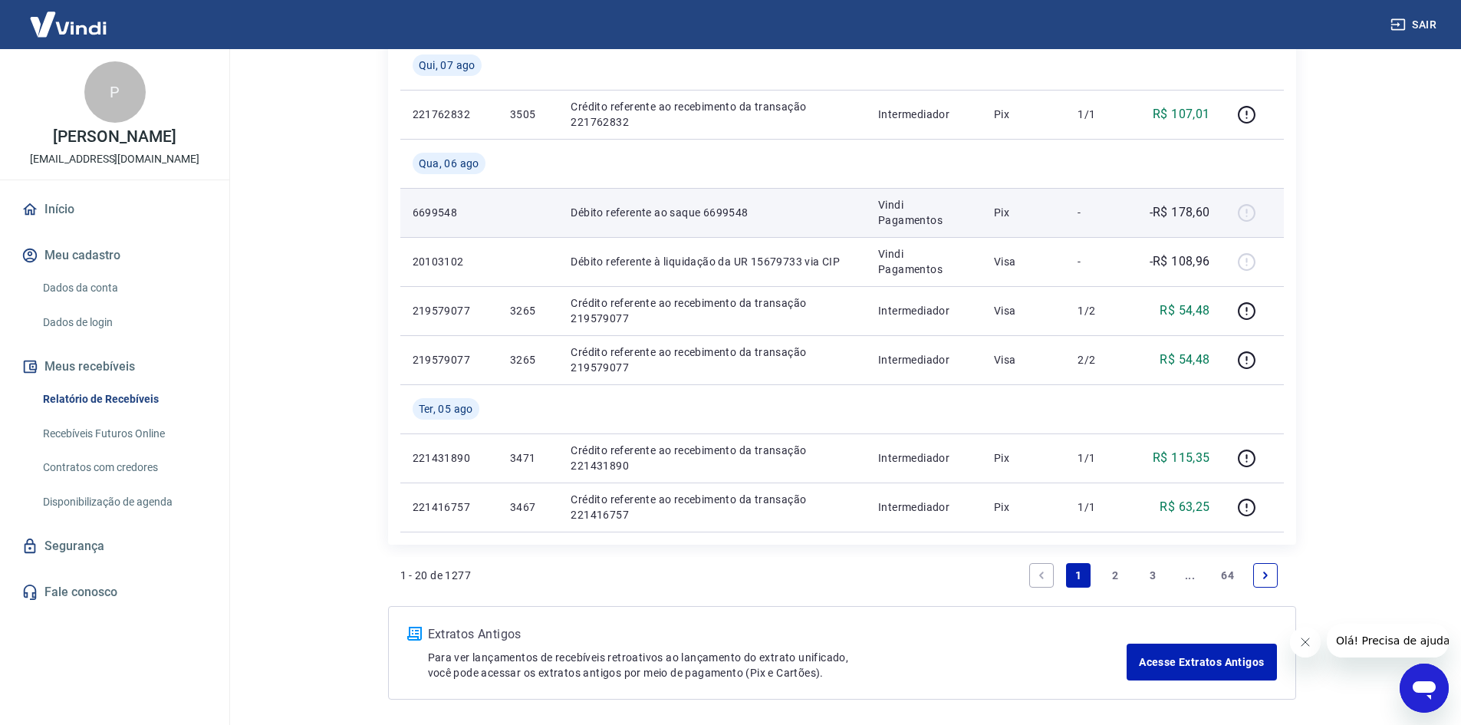
drag, startPoint x: 1249, startPoint y: 213, endPoint x: 1128, endPoint y: 214, distance: 120.4
click at [1249, 212] on div at bounding box center [1253, 212] width 37 height 25
click at [1141, 213] on td "-R$ 178,60" at bounding box center [1179, 212] width 87 height 49
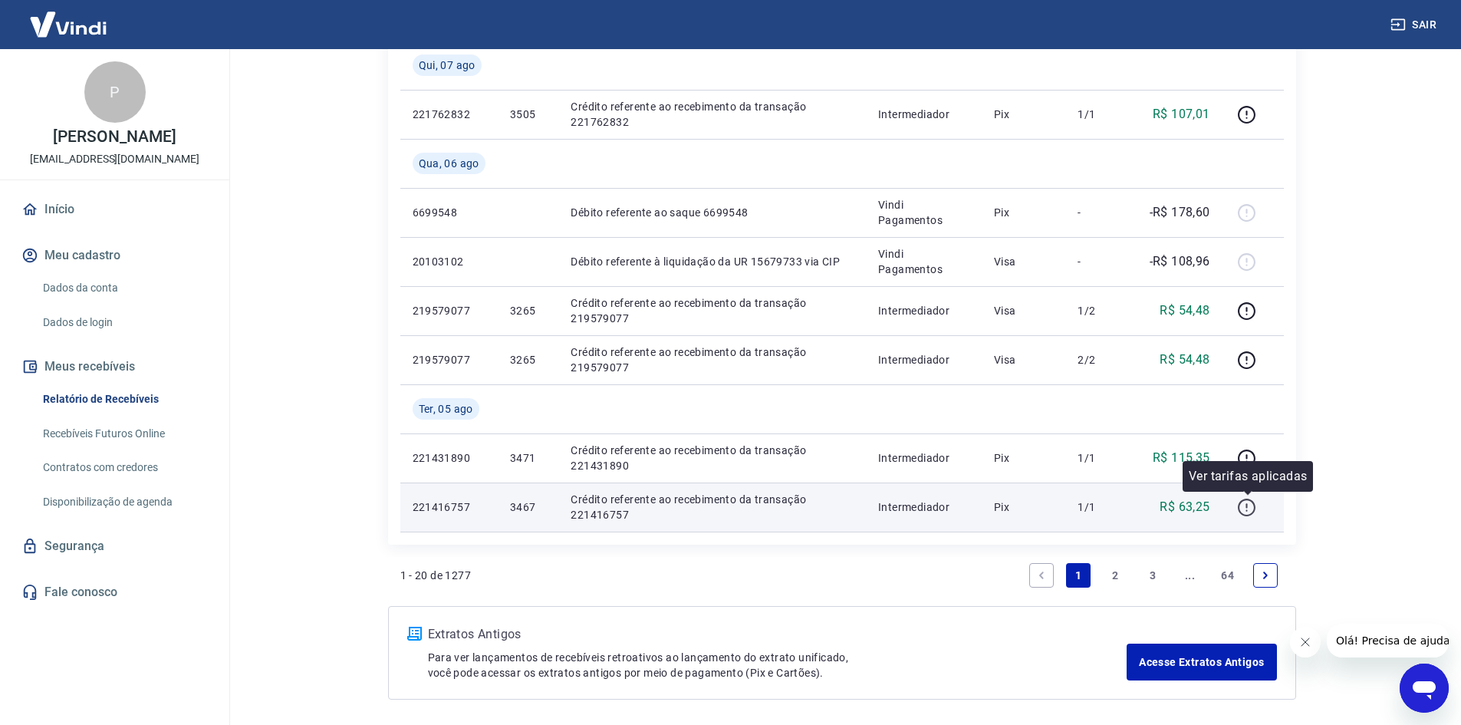
click at [1253, 512] on icon "button" at bounding box center [1247, 508] width 18 height 18
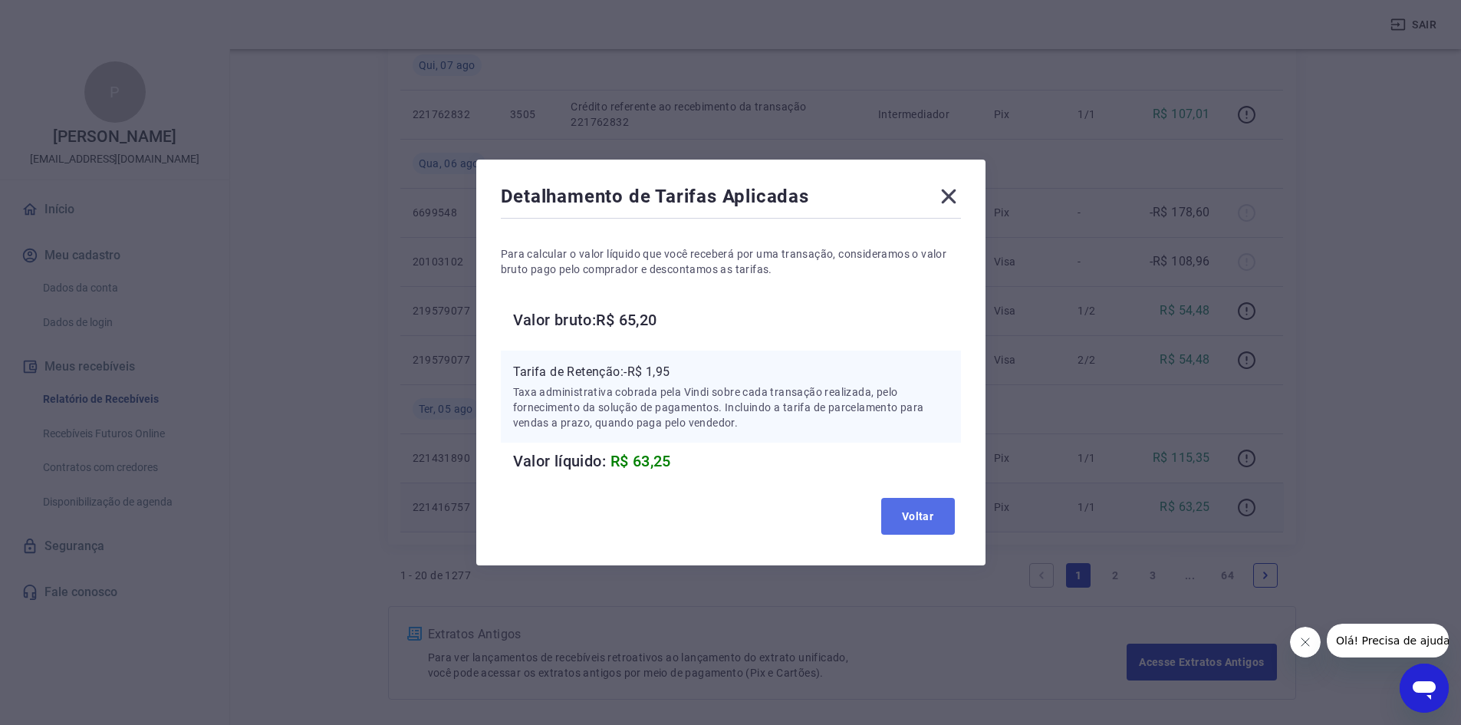
click at [912, 529] on button "Voltar" at bounding box center [918, 516] width 74 height 37
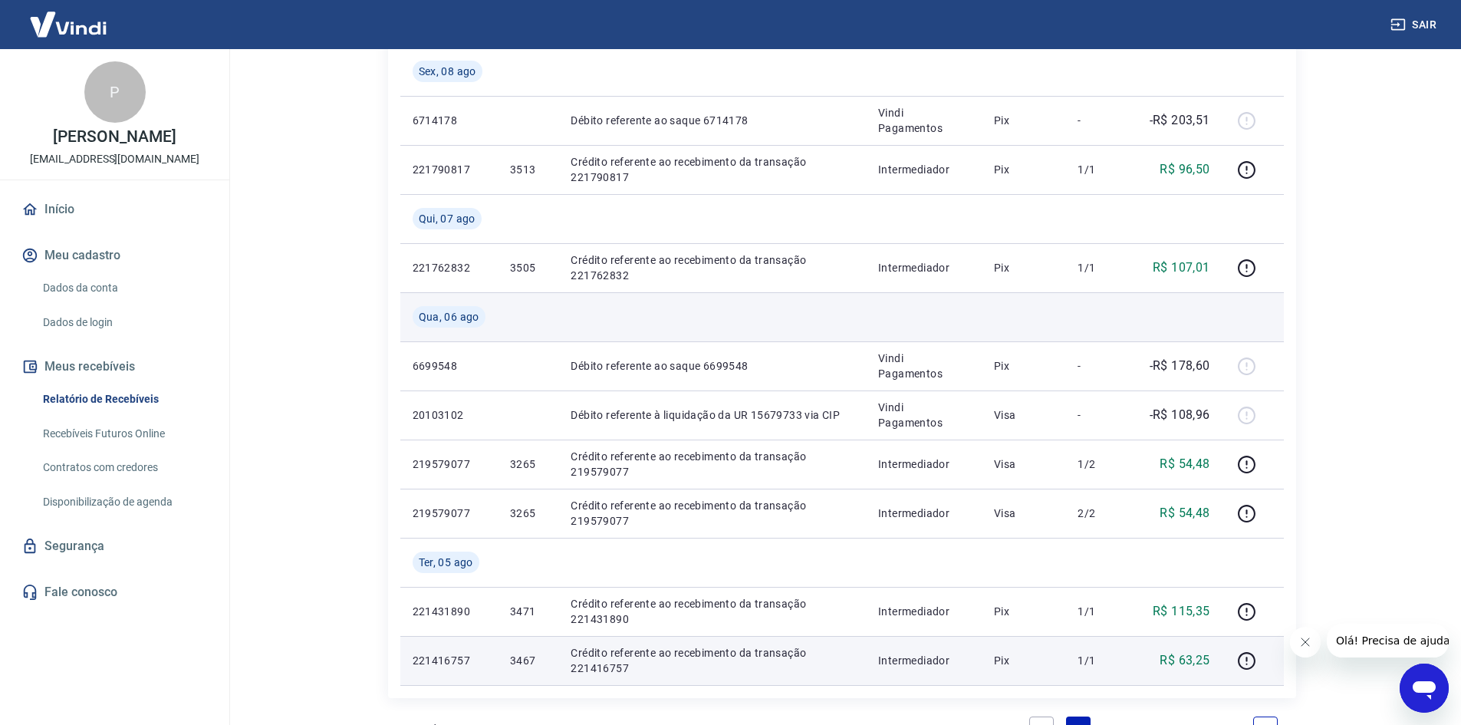
scroll to position [1363, 0]
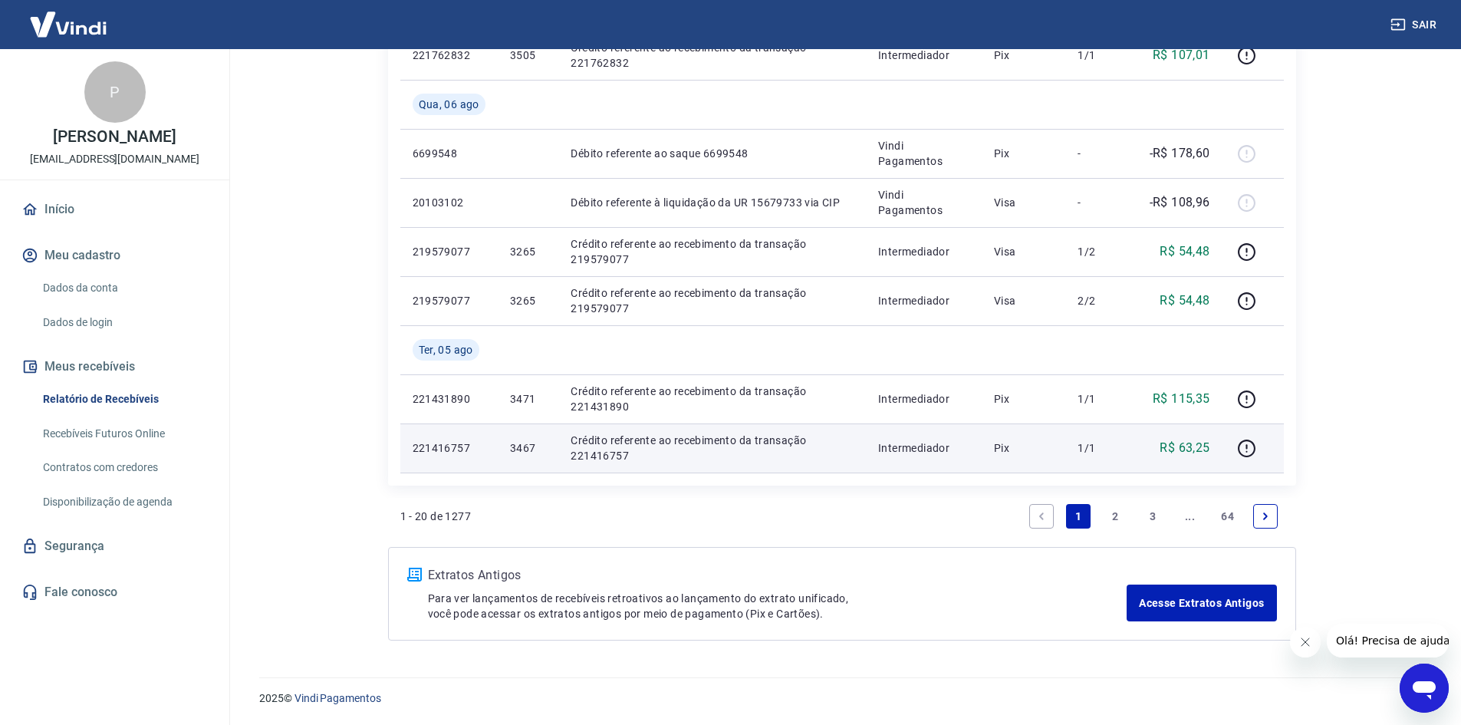
click at [1118, 515] on link "2" at bounding box center [1116, 516] width 25 height 25
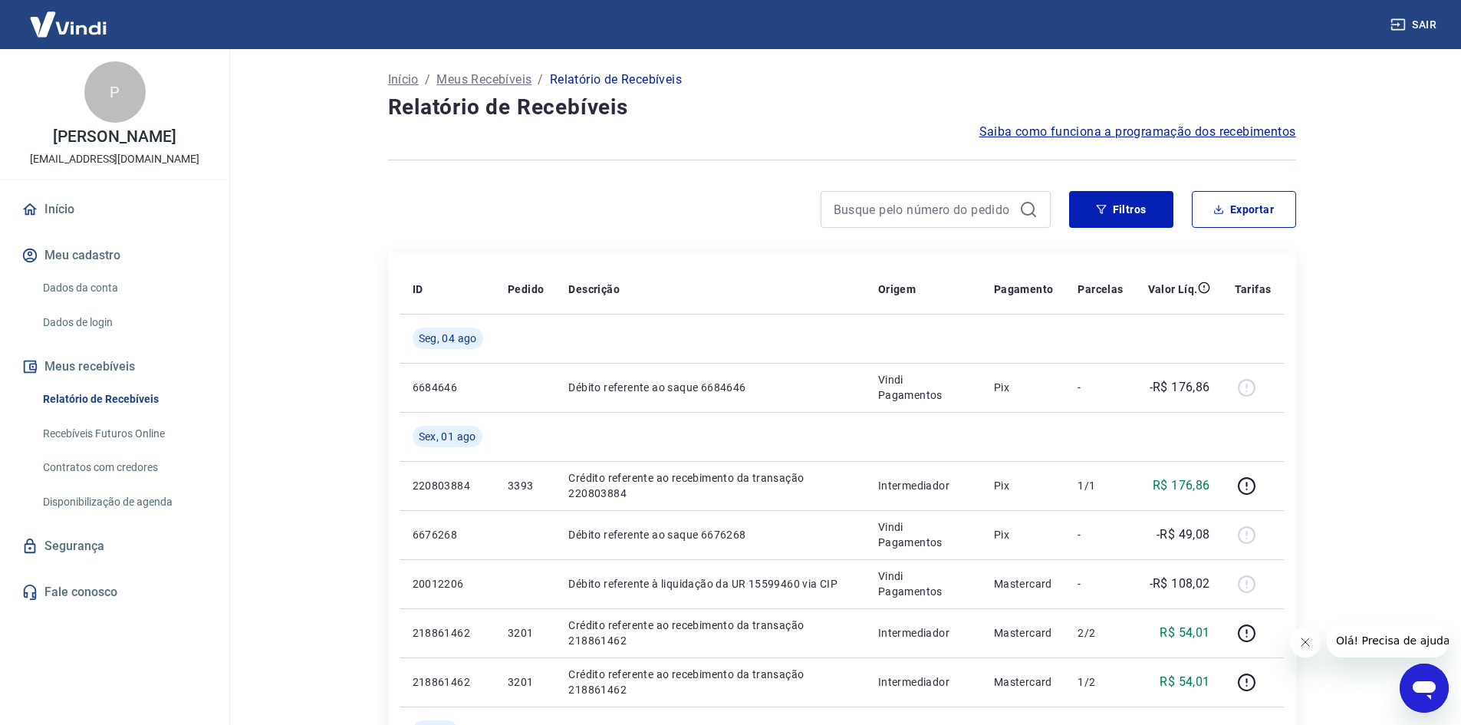
click at [865, 222] on div at bounding box center [936, 209] width 230 height 37
click at [864, 220] on input at bounding box center [923, 209] width 179 height 23
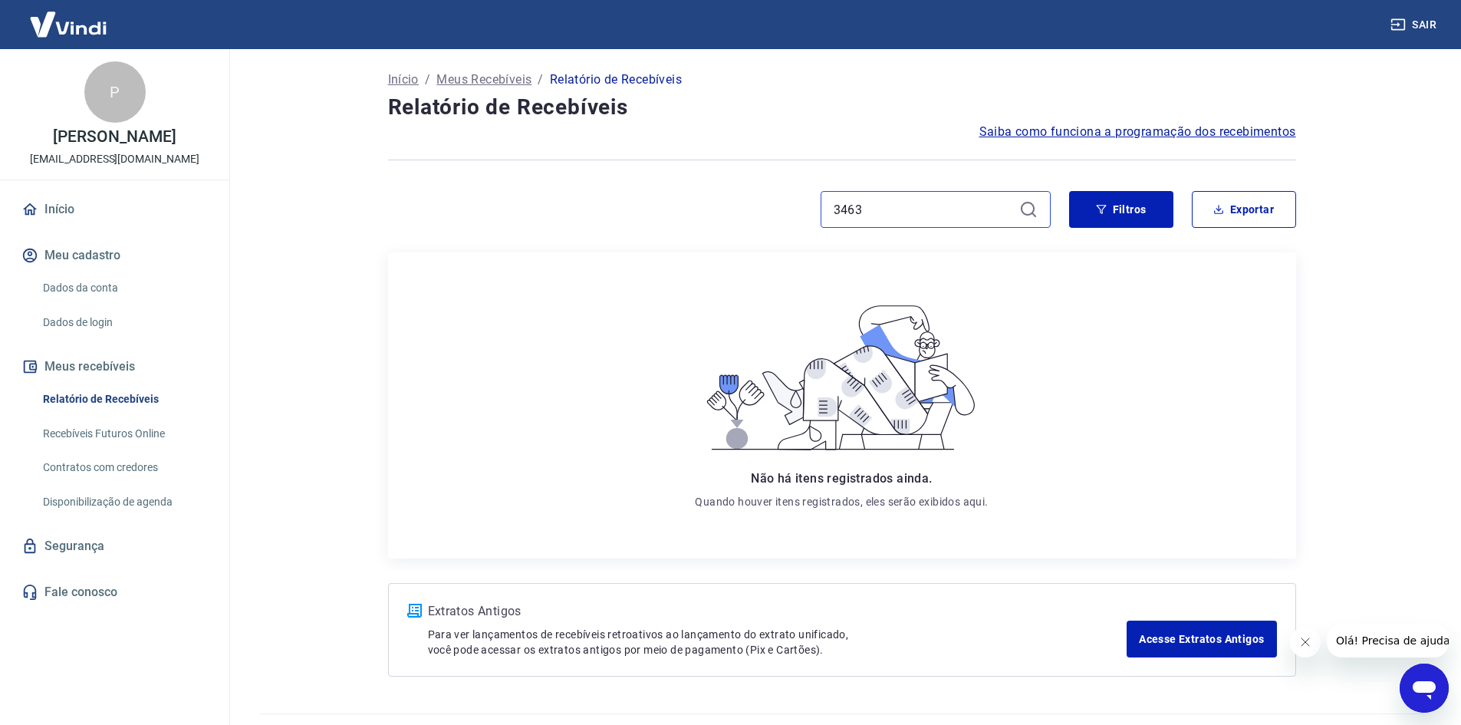
drag, startPoint x: 875, startPoint y: 209, endPoint x: 825, endPoint y: 211, distance: 49.9
click at [824, 209] on div "3463" at bounding box center [936, 209] width 230 height 37
drag, startPoint x: 889, startPoint y: 206, endPoint x: 858, endPoint y: 212, distance: 31.1
click at [858, 211] on input "3473" at bounding box center [923, 209] width 179 height 23
drag, startPoint x: 871, startPoint y: 226, endPoint x: 862, endPoint y: 216, distance: 12.5
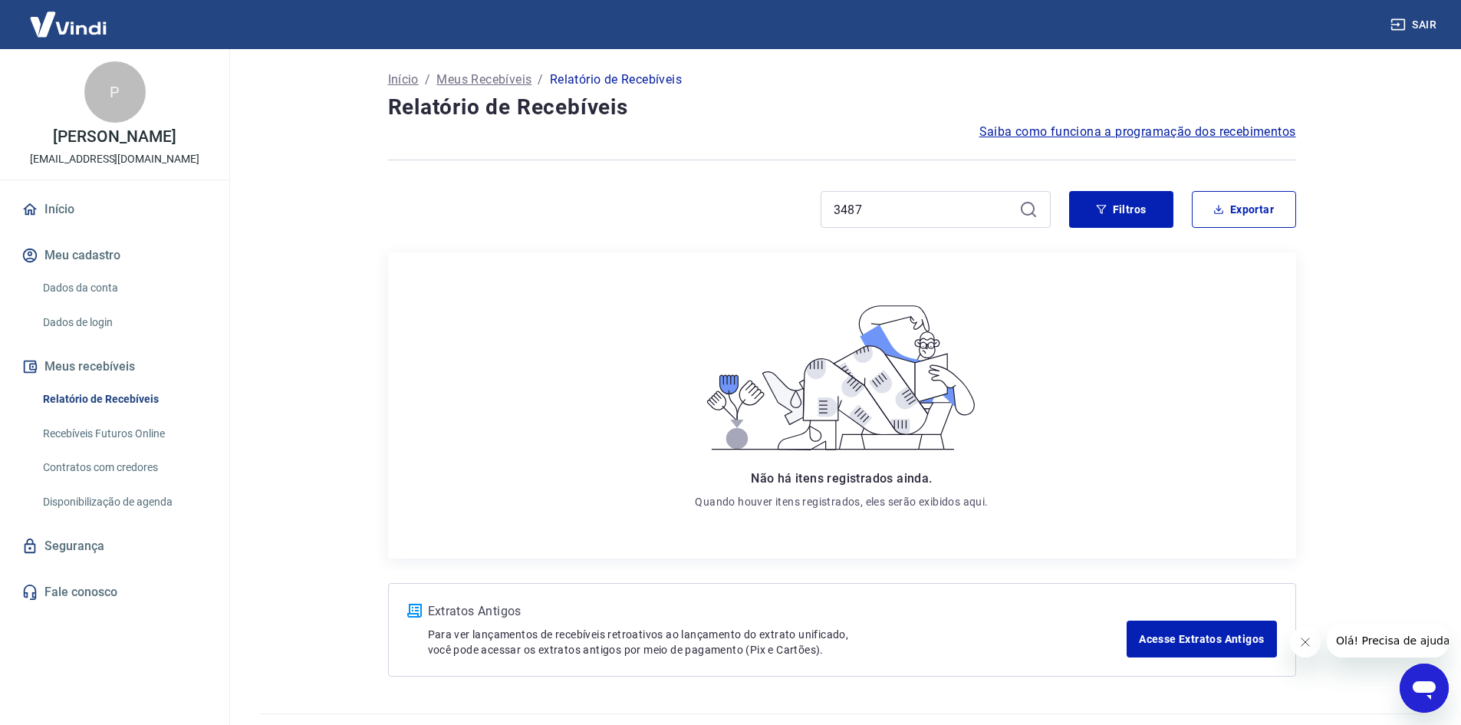
click at [860, 215] on div "3487" at bounding box center [936, 209] width 230 height 37
drag, startPoint x: 865, startPoint y: 205, endPoint x: 767, endPoint y: 198, distance: 98.4
click at [767, 198] on div "3487" at bounding box center [719, 209] width 663 height 37
drag, startPoint x: 889, startPoint y: 212, endPoint x: 850, endPoint y: 211, distance: 39.1
click at [849, 211] on input "3507" at bounding box center [923, 209] width 179 height 23
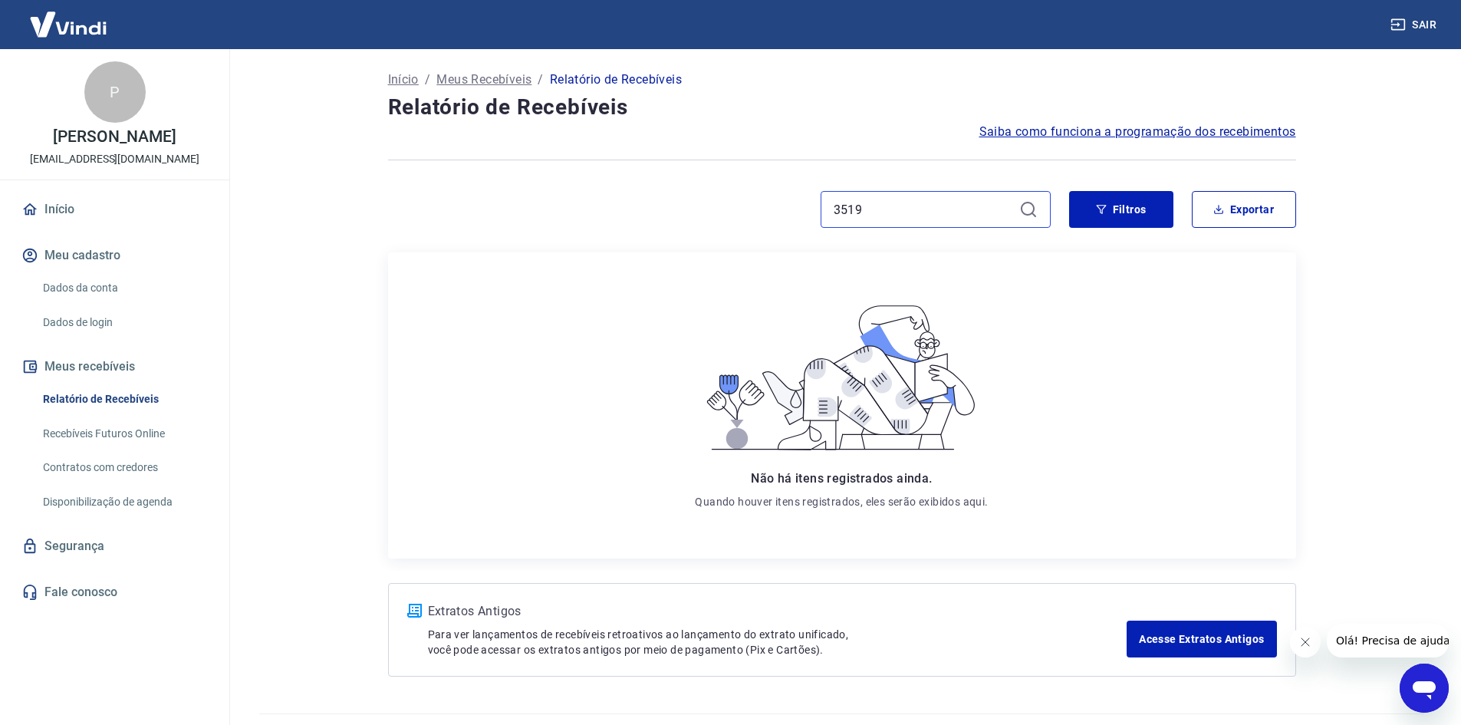
drag, startPoint x: 891, startPoint y: 214, endPoint x: 782, endPoint y: 199, distance: 109.1
click at [782, 199] on div "3519" at bounding box center [719, 209] width 663 height 37
type input "3525"
